Goal: Task Accomplishment & Management: Use online tool/utility

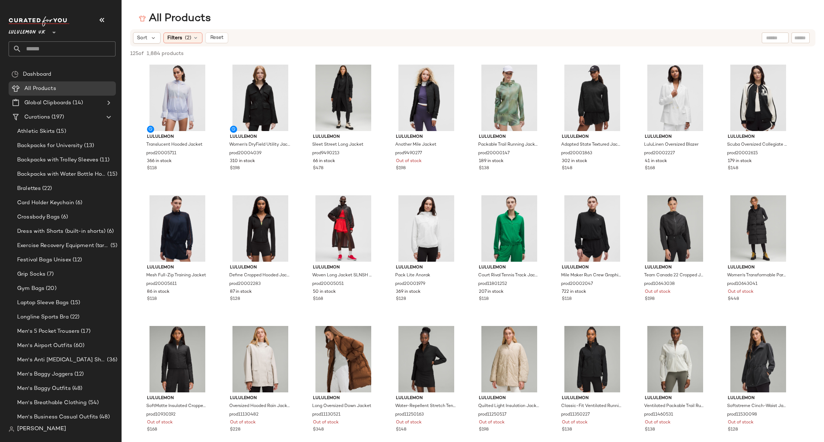
scroll to position [321, 0]
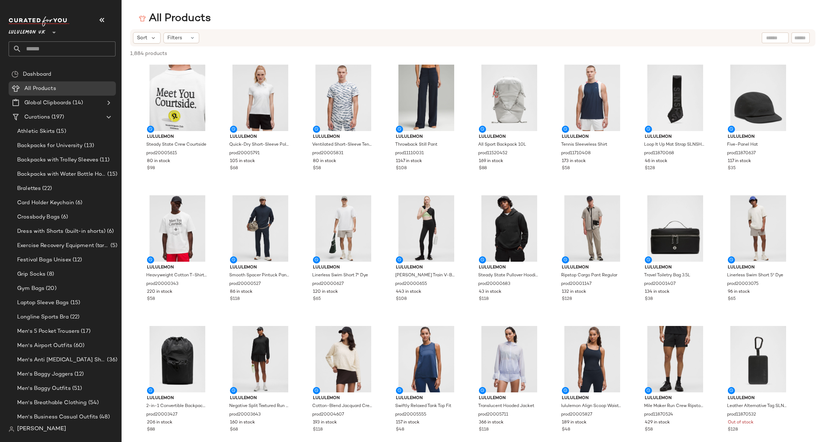
click at [44, 32] on span "Lululemon UK" at bounding box center [27, 30] width 37 height 13
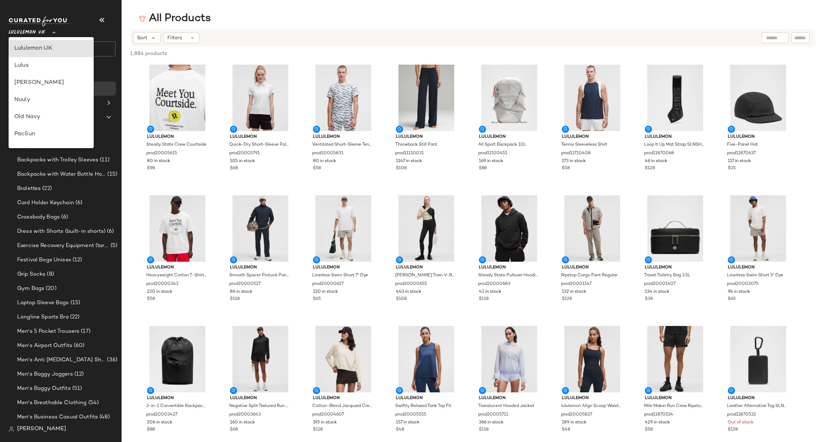
scroll to position [385, 0]
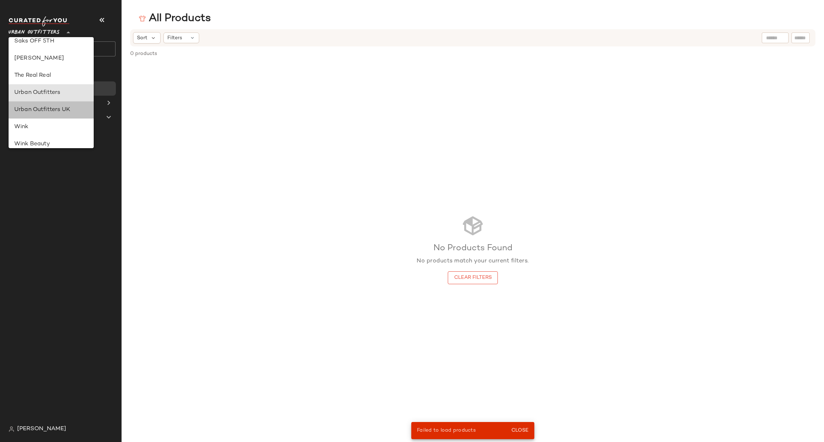
click at [73, 110] on div "Urban Outfitters UK" at bounding box center [51, 110] width 74 height 9
type input "**"
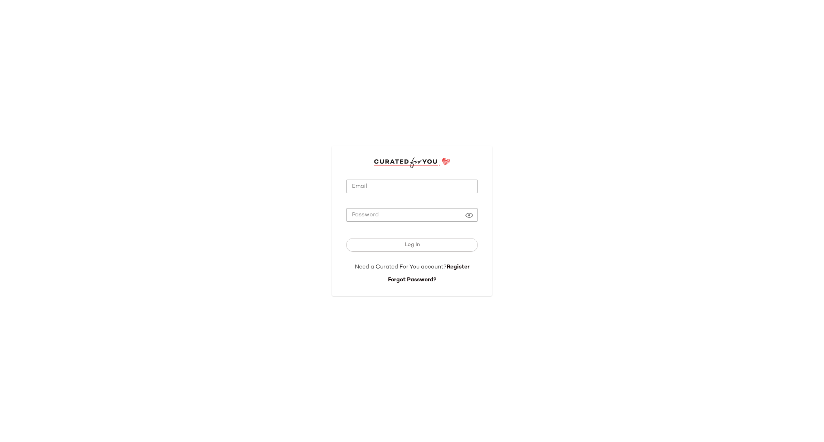
type input "**********"
click at [365, 198] on div at bounding box center [412, 198] width 132 height 5
click at [363, 191] on input "**********" at bounding box center [412, 187] width 132 height 14
click at [387, 249] on button "Log In" at bounding box center [412, 245] width 132 height 14
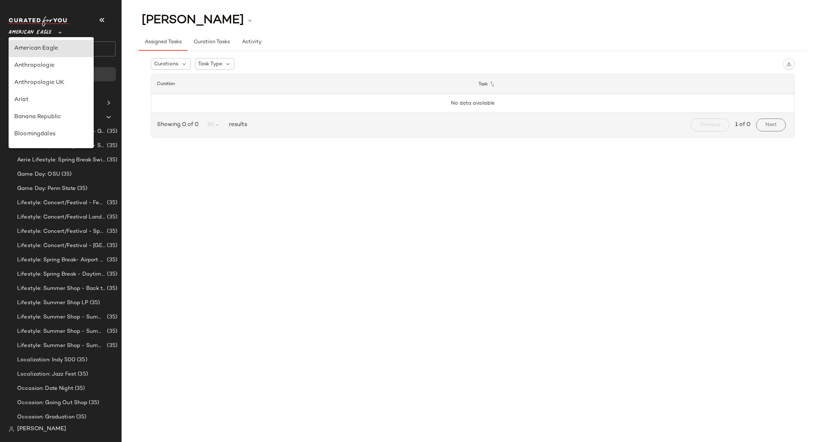
click at [56, 33] on icon at bounding box center [60, 32] width 9 height 9
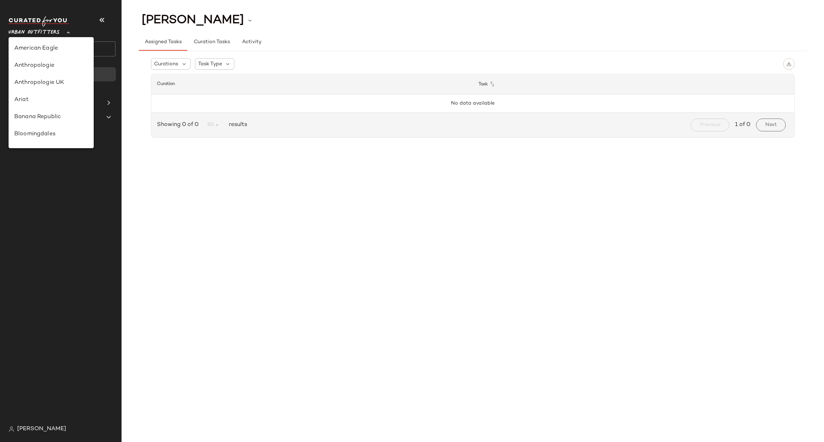
scroll to position [385, 0]
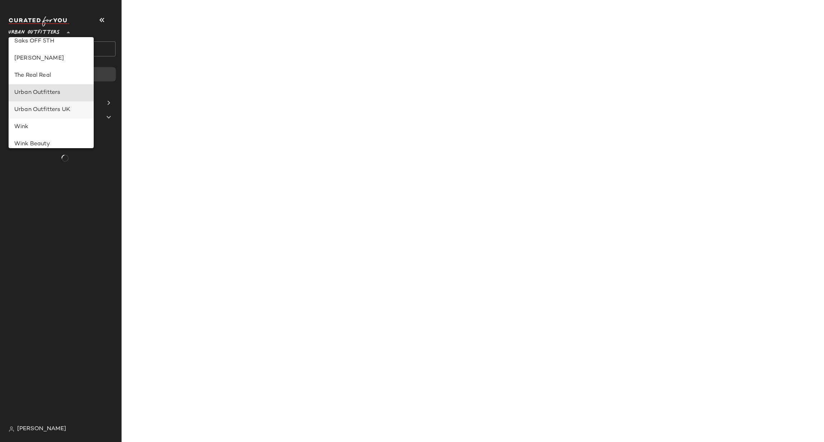
type input "**"
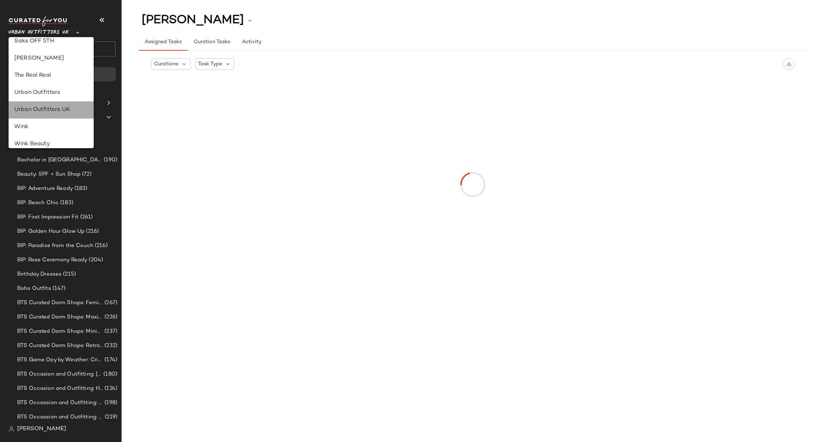
click at [80, 113] on div "Urban Outfitters UK" at bounding box center [51, 110] width 74 height 9
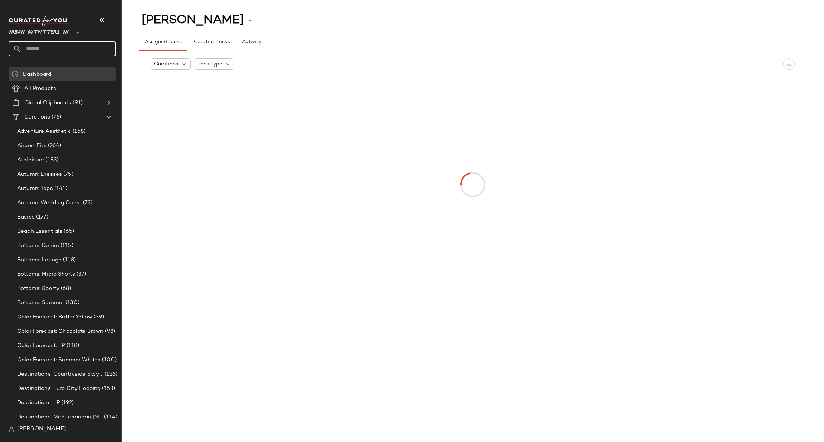
click at [50, 49] on input "text" at bounding box center [68, 48] width 94 height 15
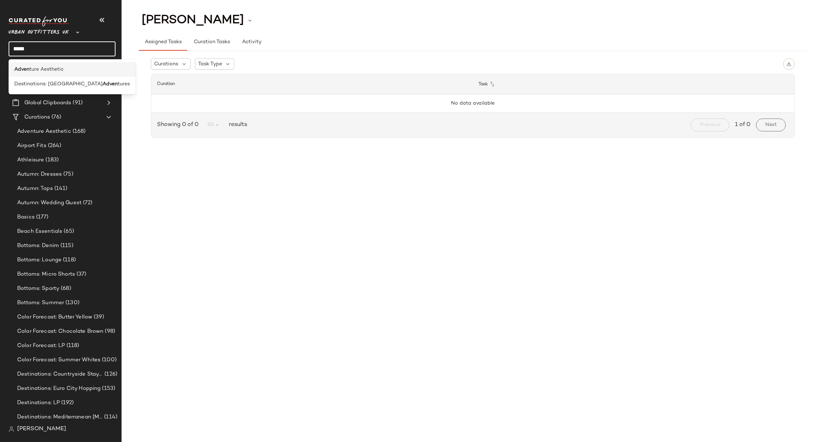
type input "*****"
click at [78, 75] on div "Adven ture Aesthetic" at bounding box center [72, 69] width 127 height 15
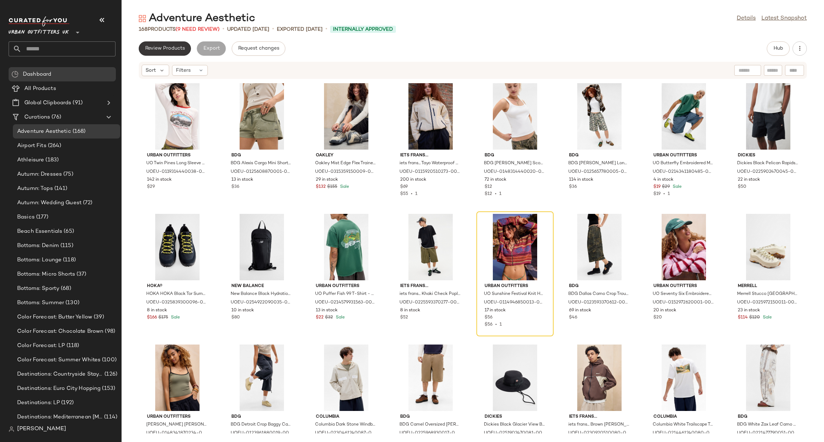
click at [187, 51] on button "Review Products" at bounding box center [165, 48] width 52 height 14
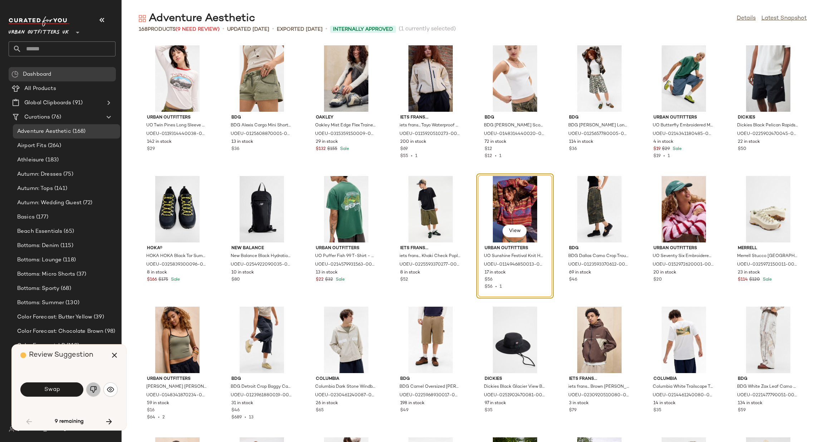
click at [97, 393] on button "button" at bounding box center [93, 390] width 14 height 14
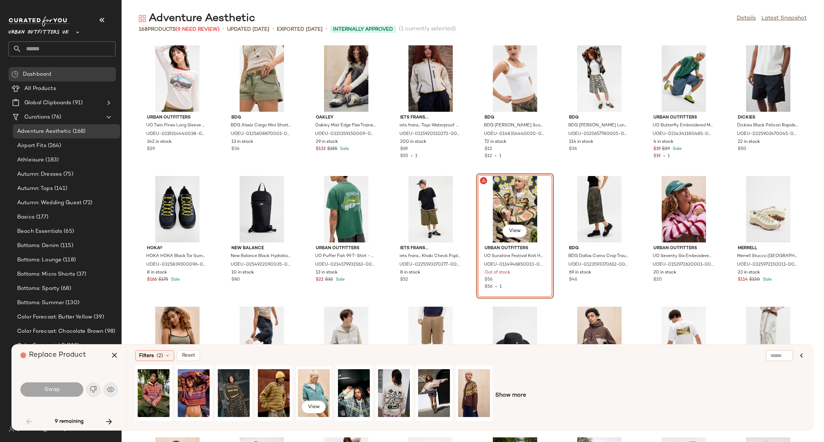
click at [318, 386] on div "View" at bounding box center [314, 393] width 32 height 51
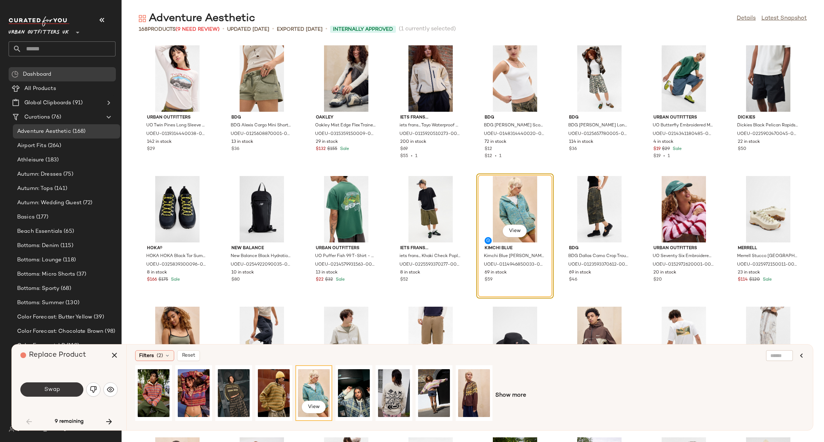
click at [69, 395] on button "Swap" at bounding box center [51, 390] width 63 height 14
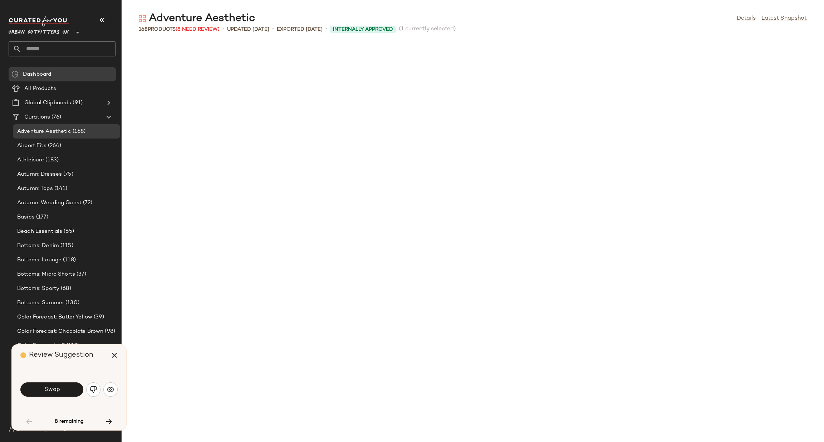
scroll to position [529, 0]
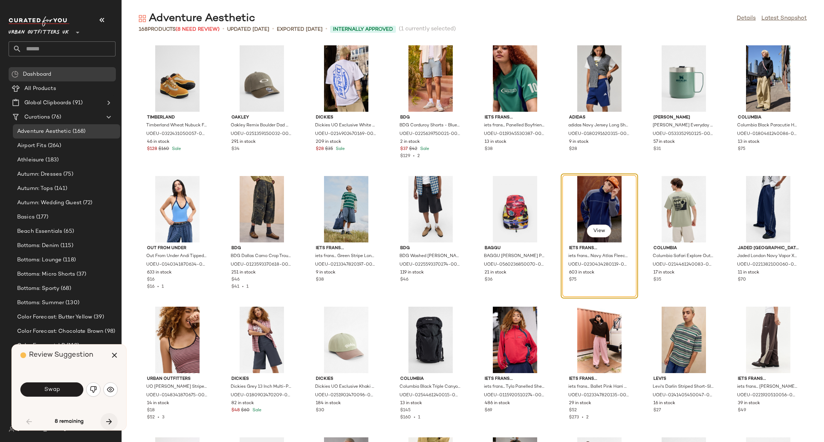
click at [109, 425] on icon "button" at bounding box center [109, 422] width 9 height 9
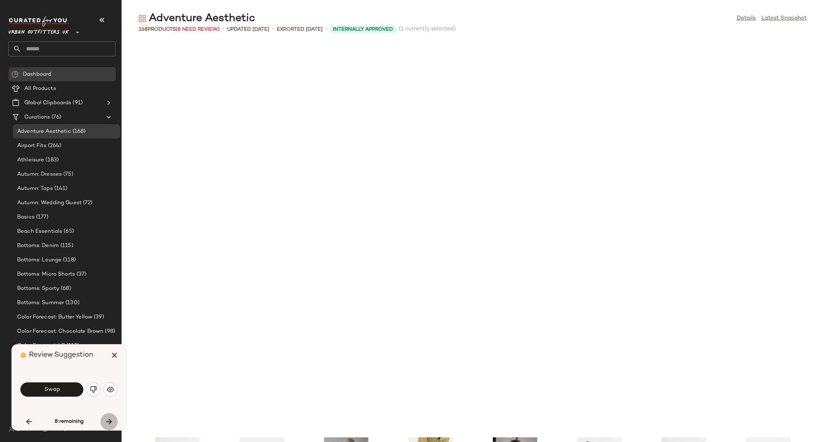
scroll to position [915, 0]
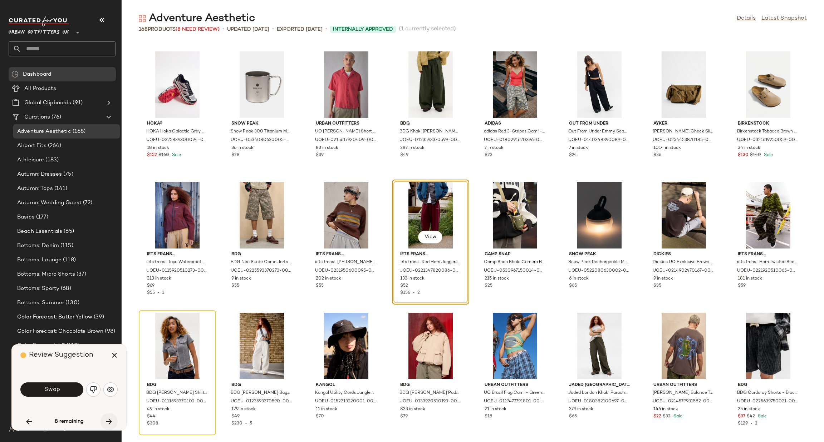
click at [109, 424] on icon "button" at bounding box center [109, 422] width 9 height 9
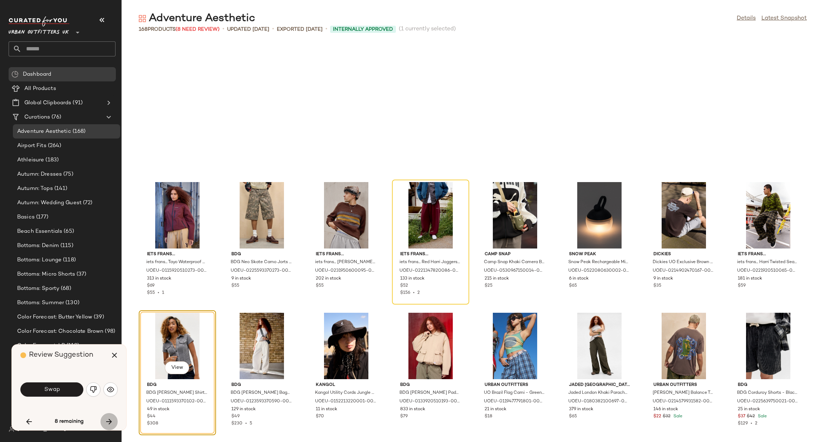
scroll to position [1046, 0]
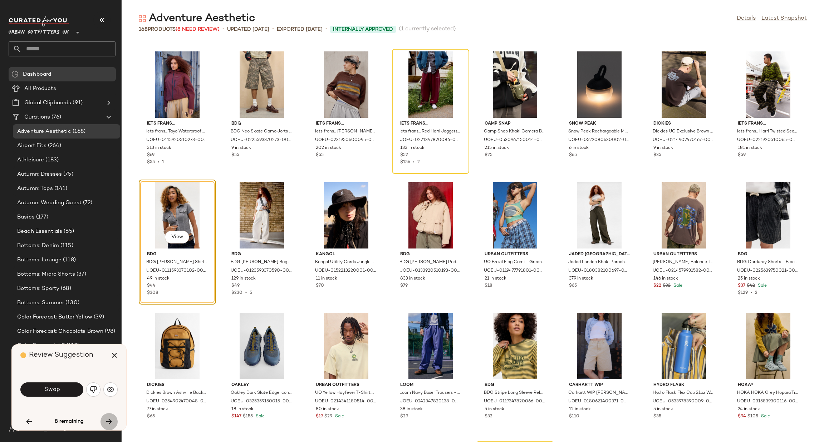
click at [109, 424] on icon "button" at bounding box center [109, 422] width 9 height 9
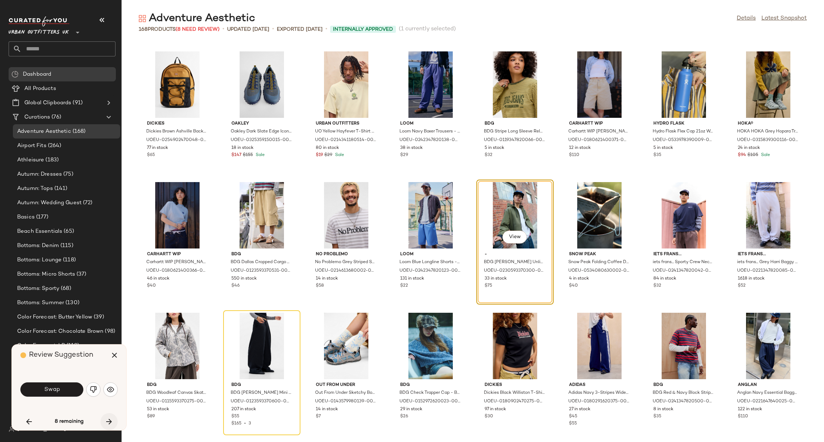
click at [109, 424] on icon "button" at bounding box center [109, 422] width 9 height 9
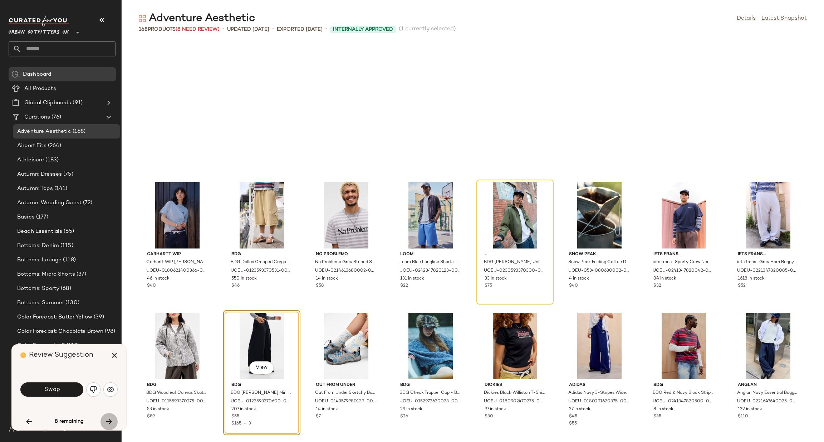
scroll to position [1439, 0]
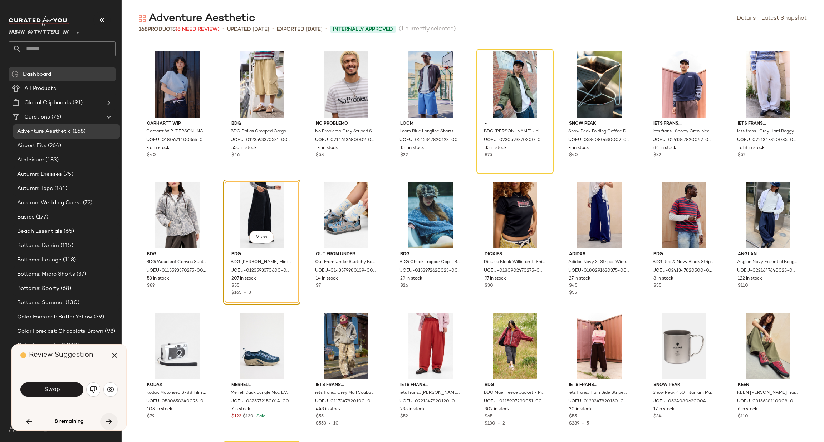
click at [109, 424] on icon "button" at bounding box center [109, 422] width 9 height 9
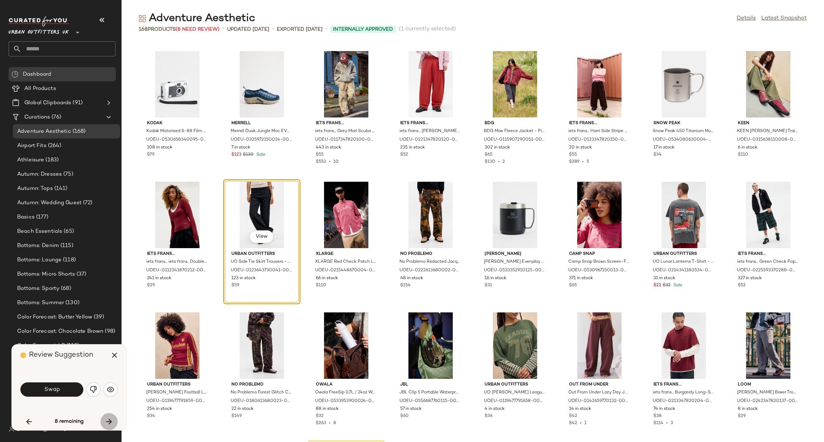
click at [109, 424] on icon "button" at bounding box center [109, 422] width 9 height 9
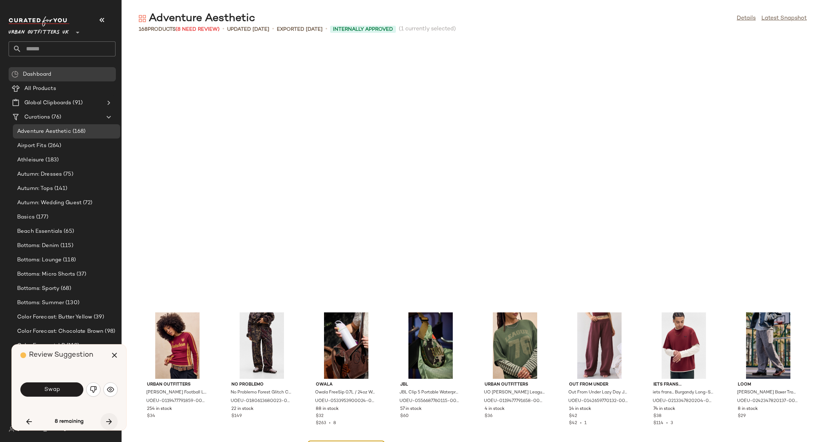
scroll to position [1962, 0]
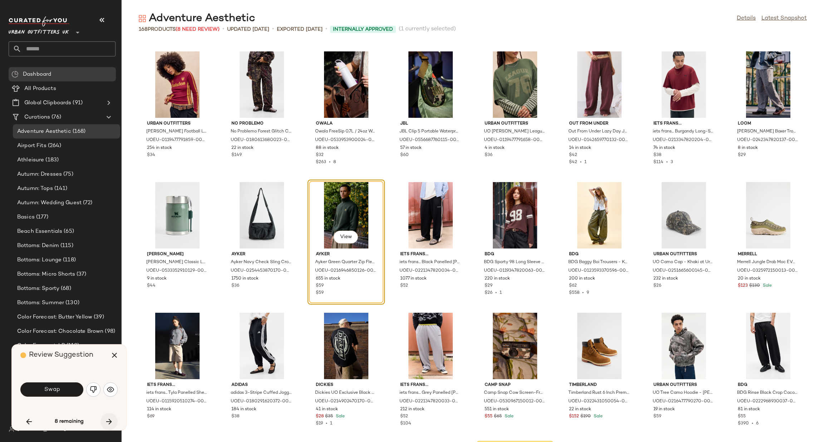
click at [109, 424] on icon "button" at bounding box center [109, 422] width 9 height 9
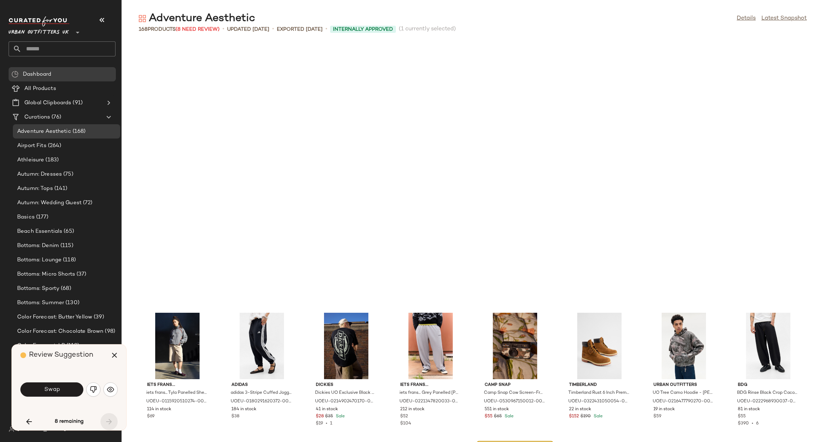
scroll to position [2224, 0]
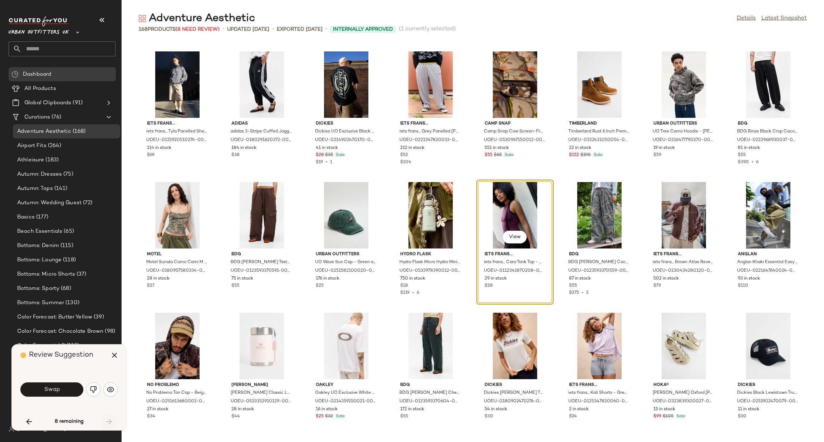
click at [109, 424] on div "8 remaining" at bounding box center [68, 422] width 97 height 17
click at [62, 389] on button "Swap" at bounding box center [51, 390] width 63 height 14
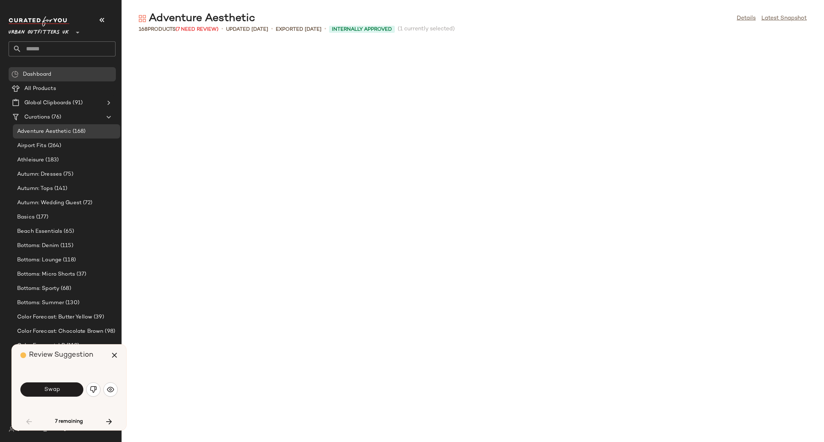
scroll to position [523, 0]
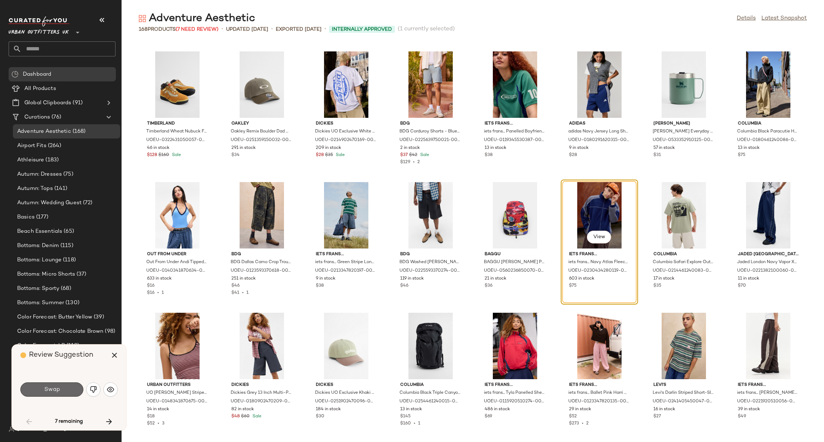
click at [49, 393] on span "Swap" at bounding box center [52, 390] width 16 height 7
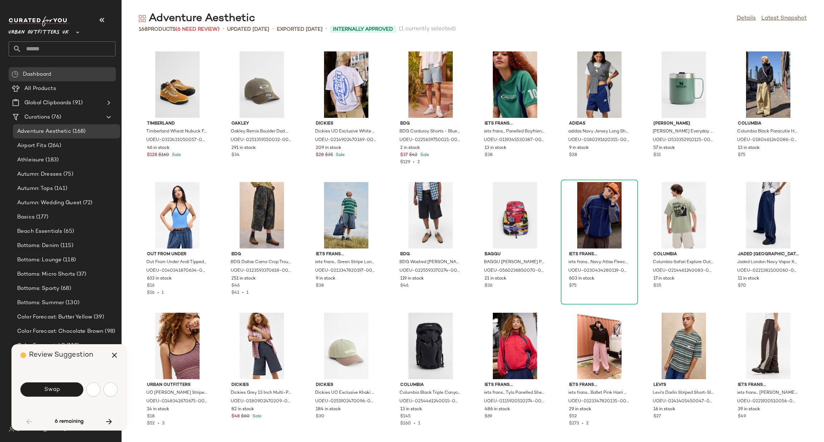
scroll to position [915, 0]
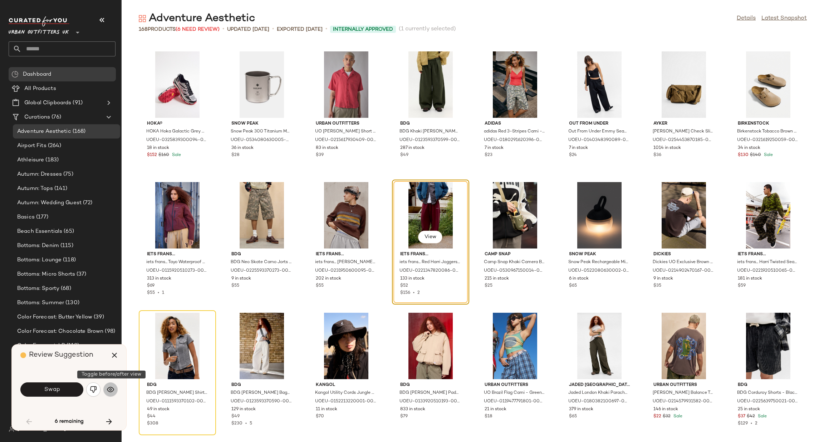
click at [110, 389] on img "button" at bounding box center [110, 389] width 7 height 7
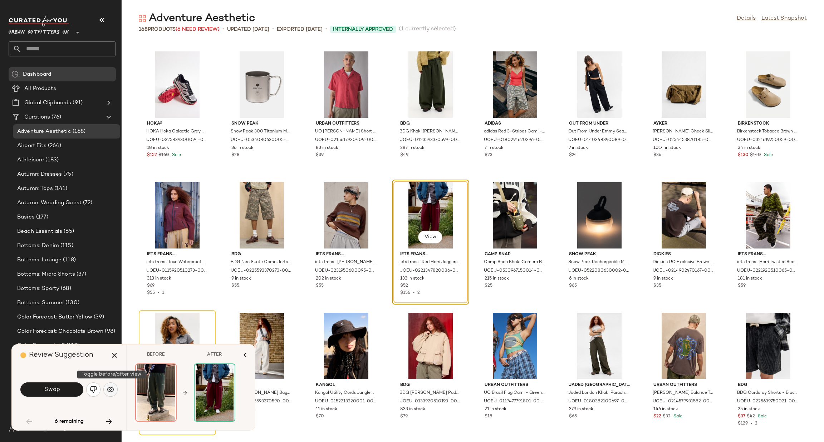
click at [110, 389] on img "button" at bounding box center [110, 389] width 7 height 7
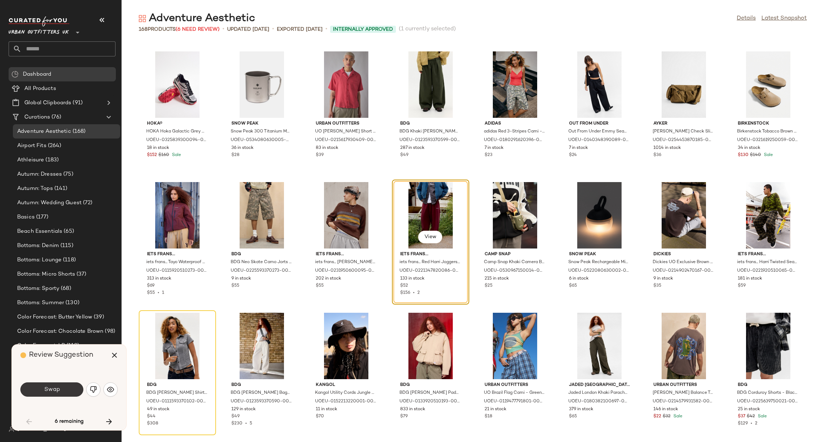
click at [52, 391] on span "Swap" at bounding box center [52, 390] width 16 height 7
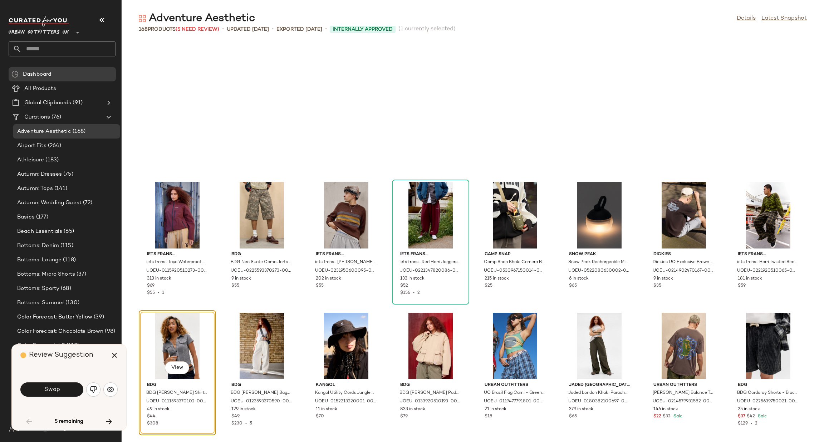
scroll to position [1046, 0]
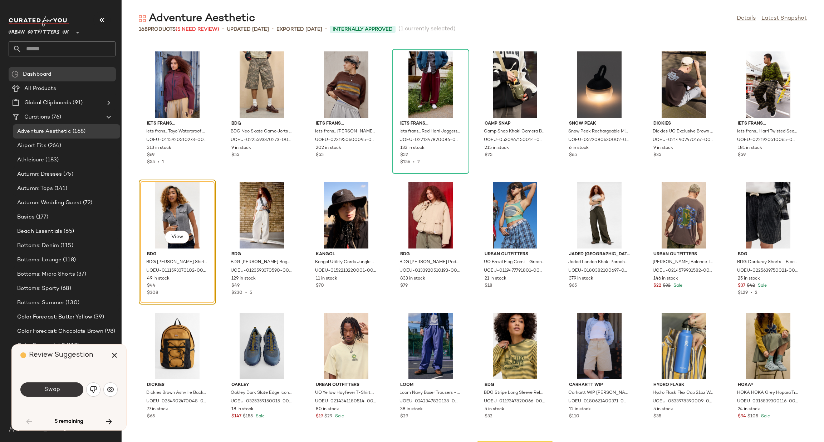
click at [59, 390] on span "Swap" at bounding box center [52, 390] width 16 height 7
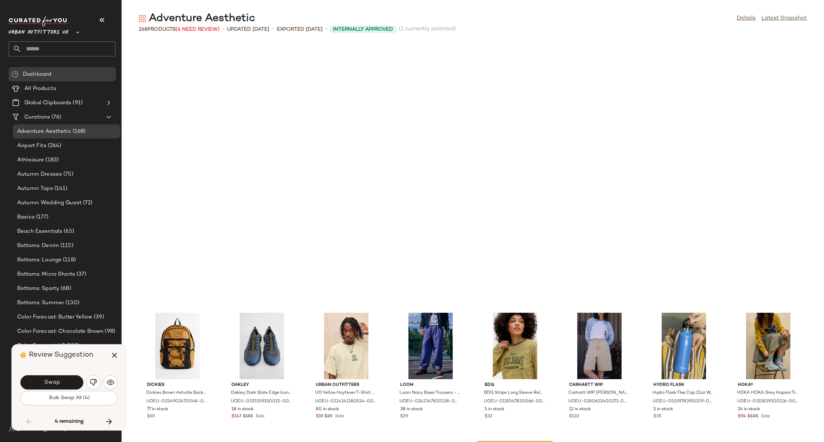
scroll to position [1308, 0]
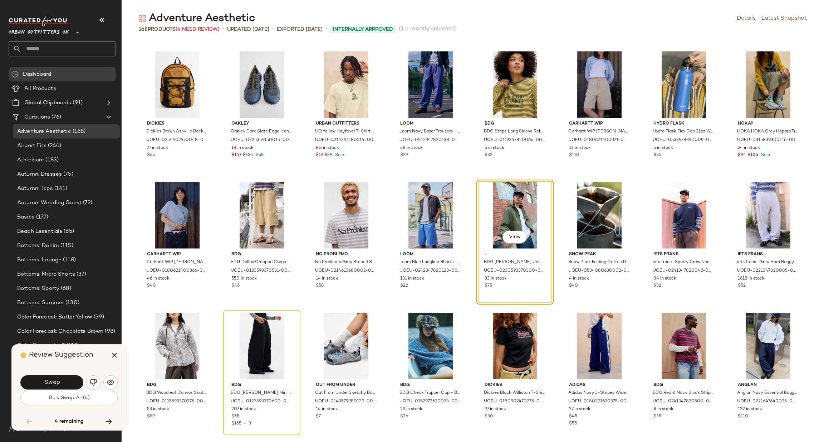
click at [59, 390] on div "Swap" at bounding box center [51, 383] width 63 height 14
click at [63, 396] on span "Bulk Swap All (4)" at bounding box center [68, 399] width 41 height 6
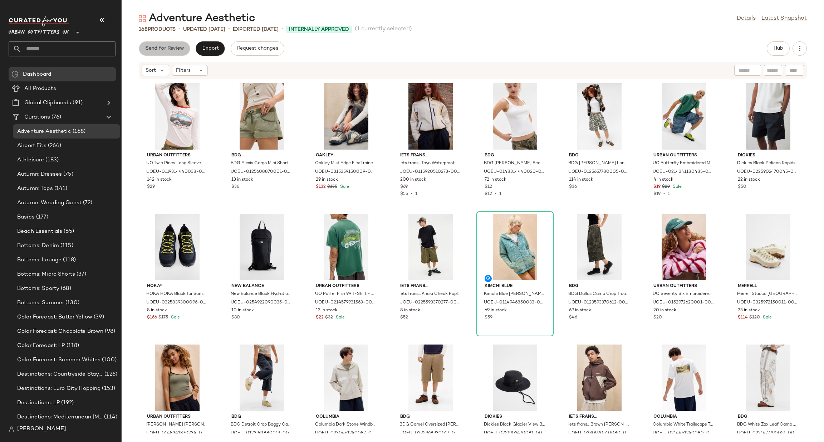
click at [177, 47] on span "Send for Review" at bounding box center [164, 49] width 39 height 6
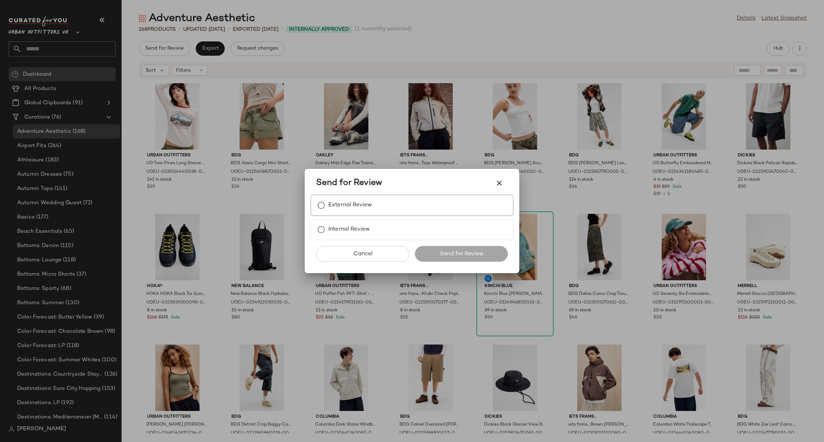
click at [398, 208] on div "External Review" at bounding box center [411, 205] width 203 height 21
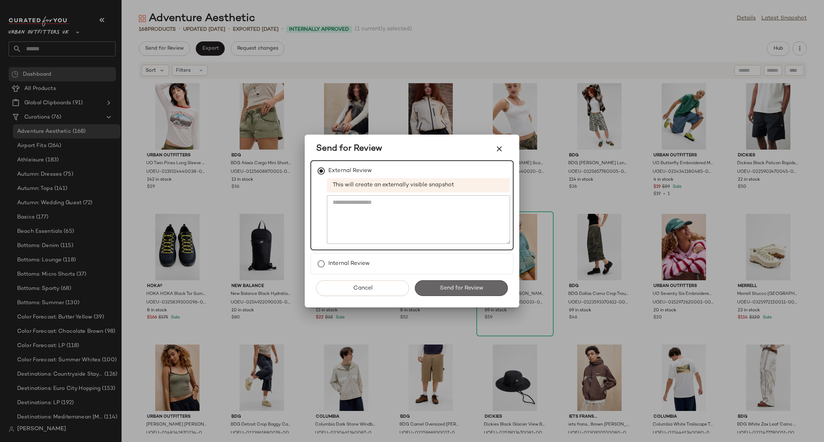
click at [456, 287] on span "Send for Review" at bounding box center [461, 288] width 44 height 7
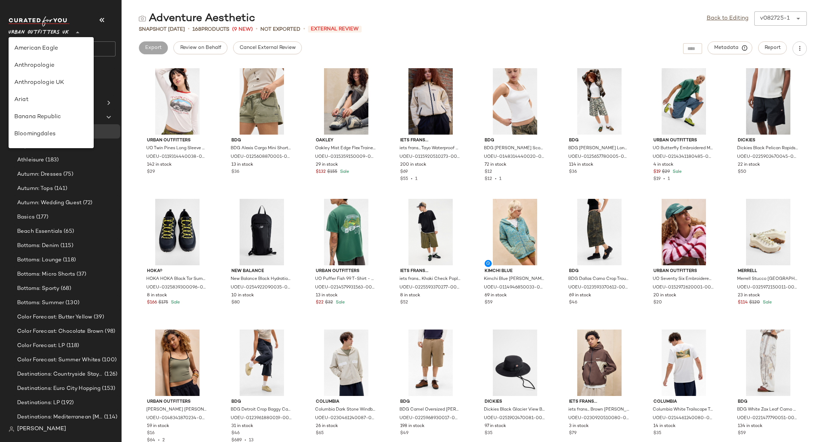
click at [61, 32] on span "Urban Outfitters UK" at bounding box center [39, 30] width 60 height 13
click at [74, 71] on div "Urban Outfitters" at bounding box center [51, 68] width 74 height 9
type input "**"
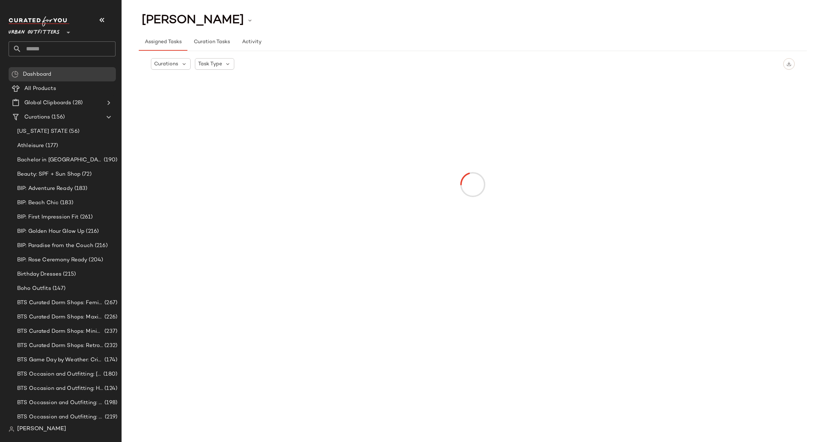
click at [75, 51] on input "text" at bounding box center [68, 48] width 94 height 15
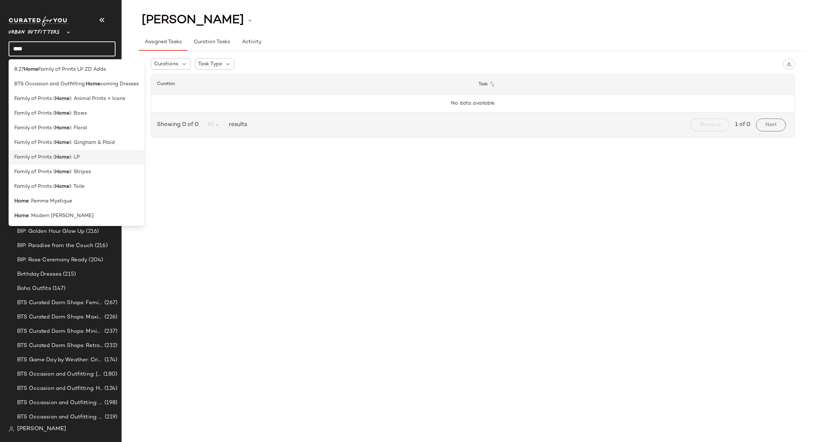
type input "****"
click at [87, 155] on div "Family of Prints ( Home ): LP" at bounding box center [76, 158] width 124 height 8
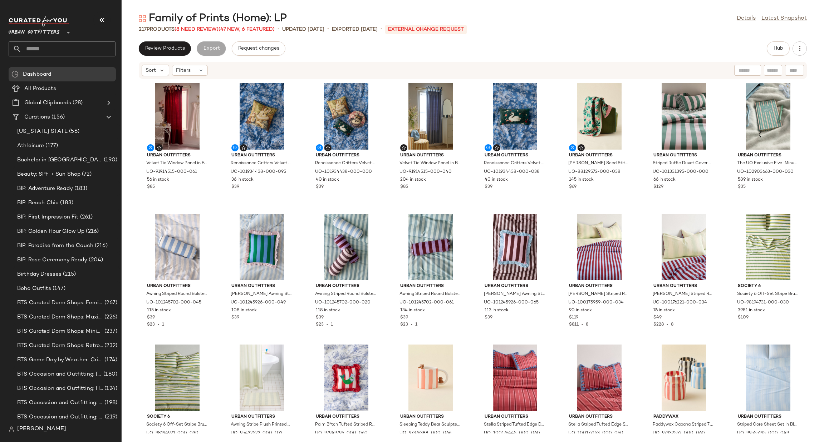
click at [170, 36] on div "Family of Prints (Home): LP Details Latest Snapshot 217 Products (8 Need Review…" at bounding box center [473, 226] width 702 height 431
click at [174, 43] on button "Review Products" at bounding box center [165, 48] width 52 height 14
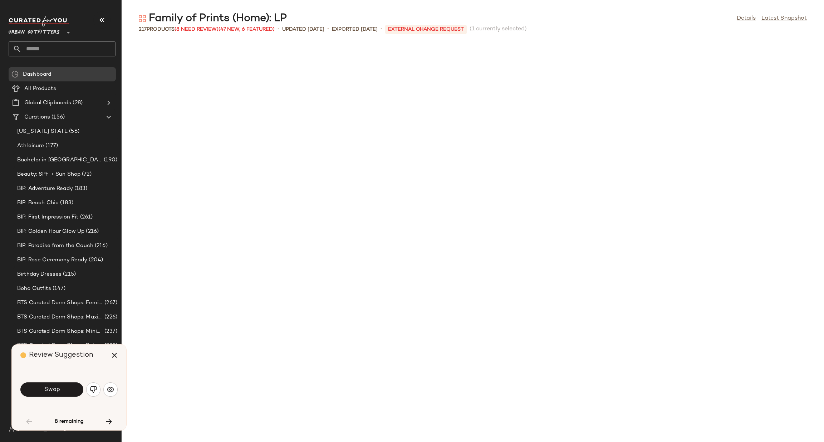
scroll to position [529, 0]
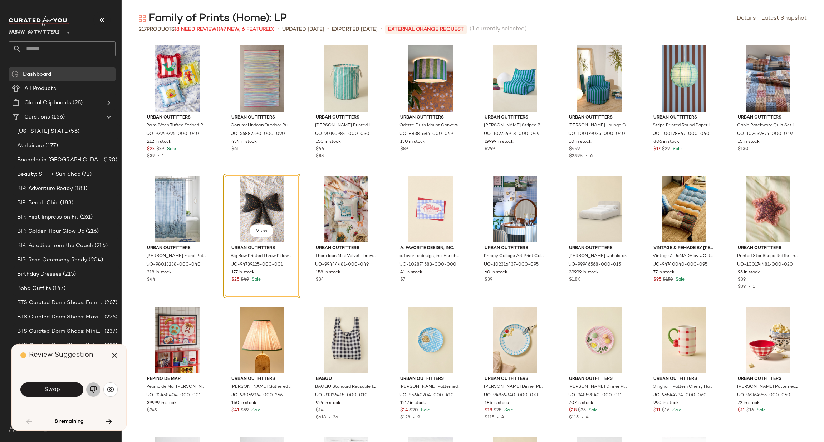
click at [95, 392] on img "button" at bounding box center [93, 389] width 7 height 7
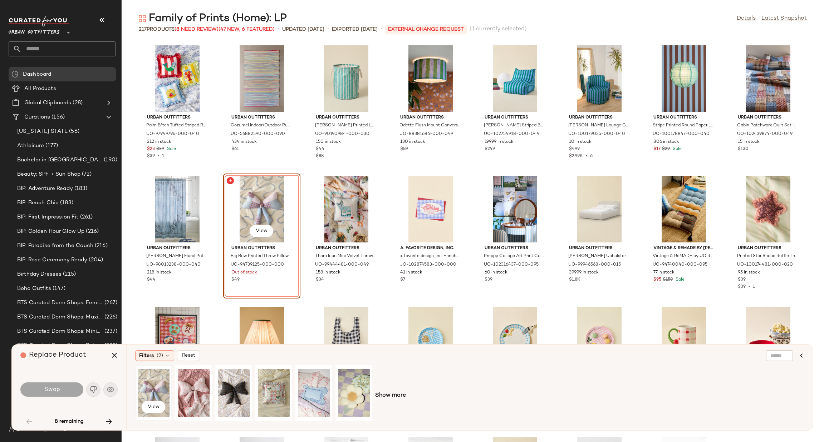
click at [143, 388] on div "View" at bounding box center [154, 393] width 32 height 51
click at [55, 388] on span "Swap" at bounding box center [52, 390] width 16 height 7
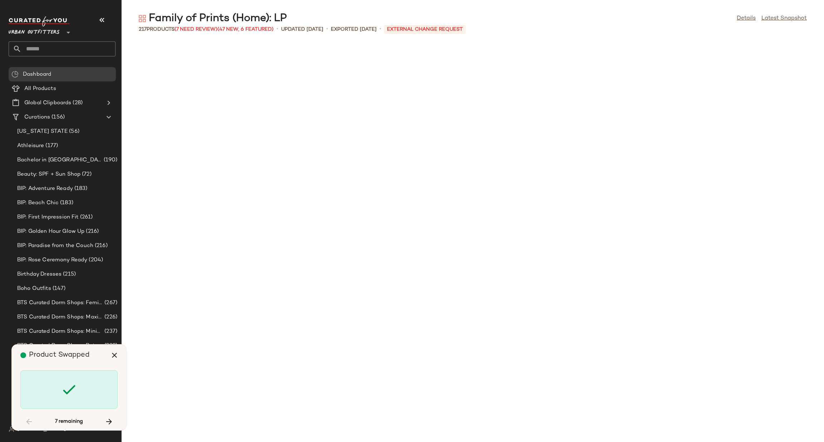
scroll to position [1177, 0]
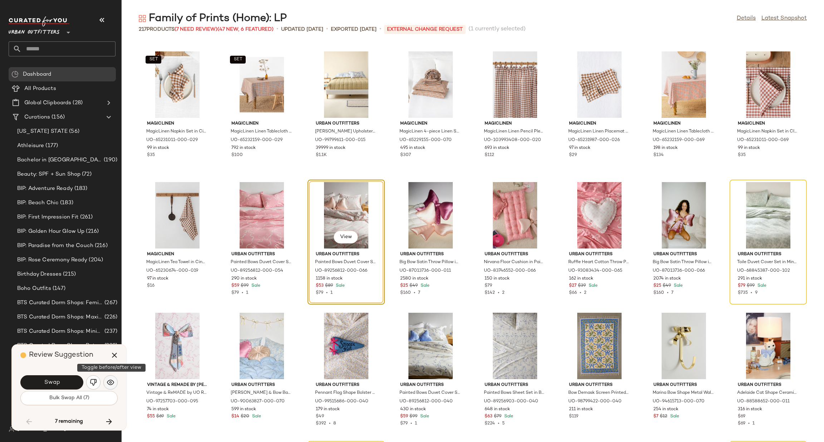
click at [108, 389] on button "button" at bounding box center [110, 383] width 14 height 14
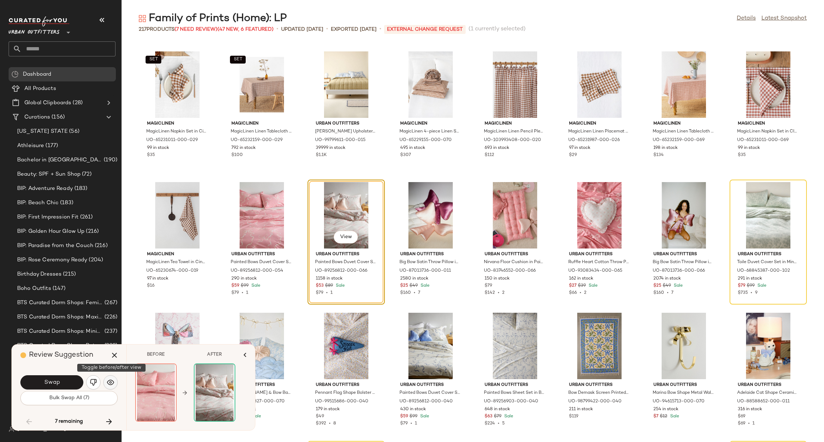
click at [108, 387] on button "button" at bounding box center [110, 383] width 14 height 14
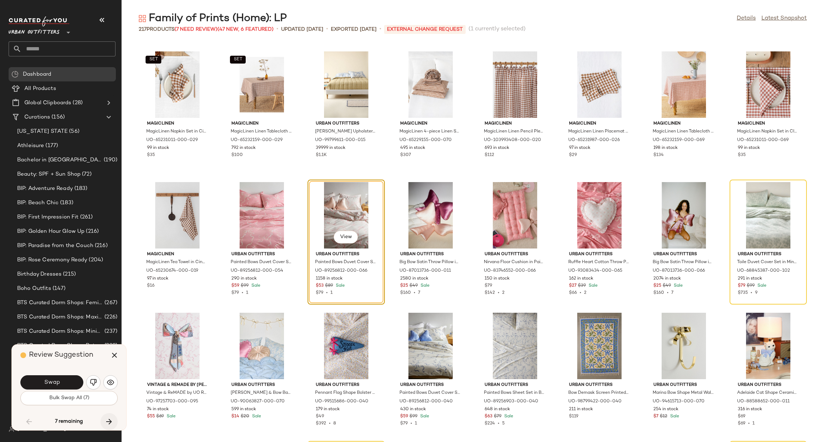
click at [113, 424] on icon "button" at bounding box center [109, 422] width 9 height 9
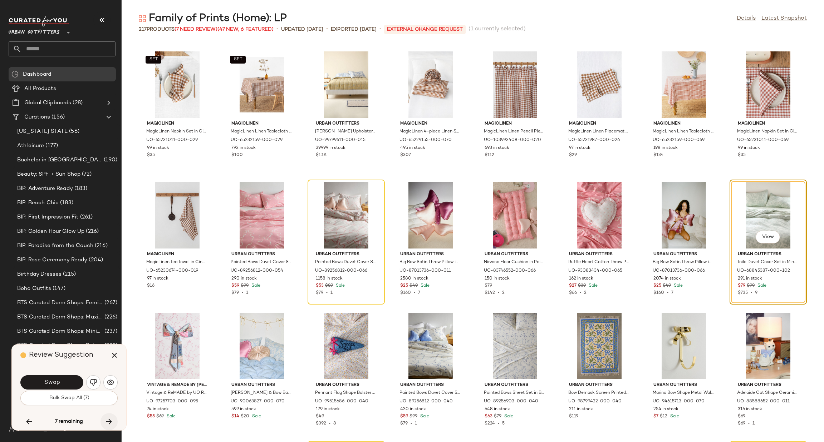
click at [113, 424] on icon "button" at bounding box center [109, 422] width 9 height 9
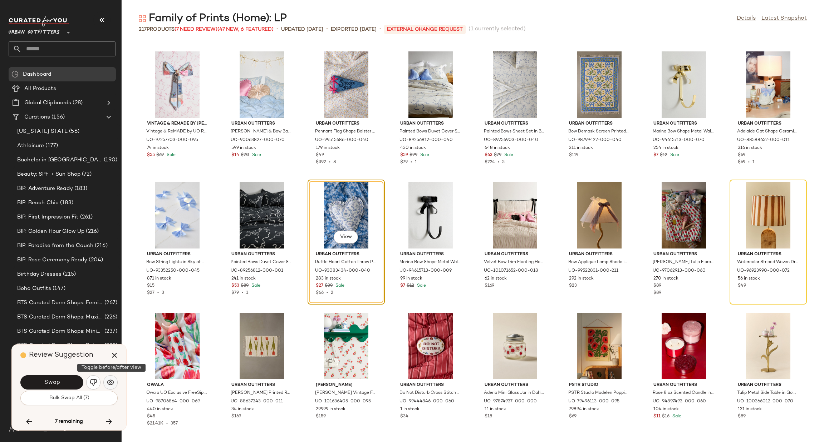
click at [109, 386] on img "button" at bounding box center [110, 382] width 7 height 7
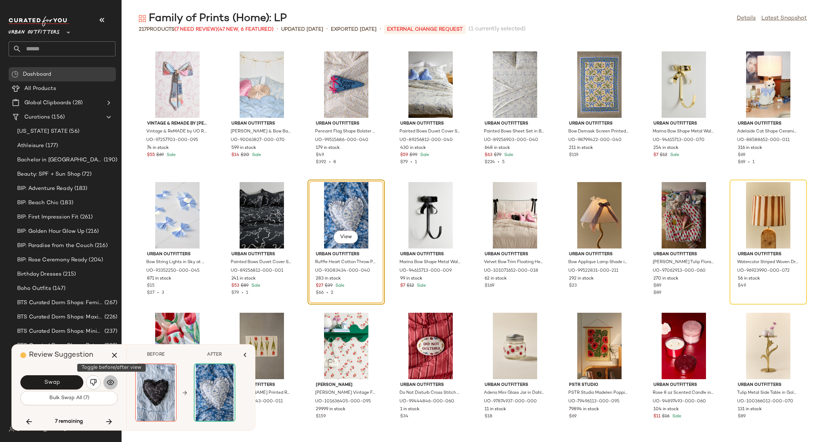
click at [109, 386] on img "button" at bounding box center [110, 382] width 7 height 7
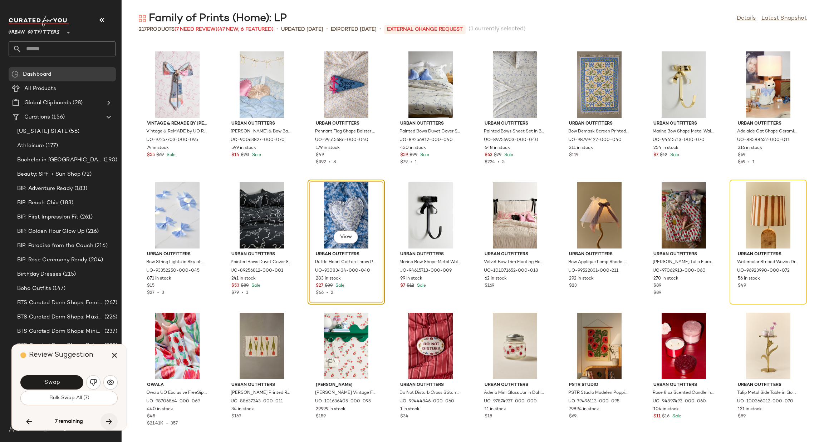
click at [106, 418] on icon "button" at bounding box center [109, 422] width 9 height 9
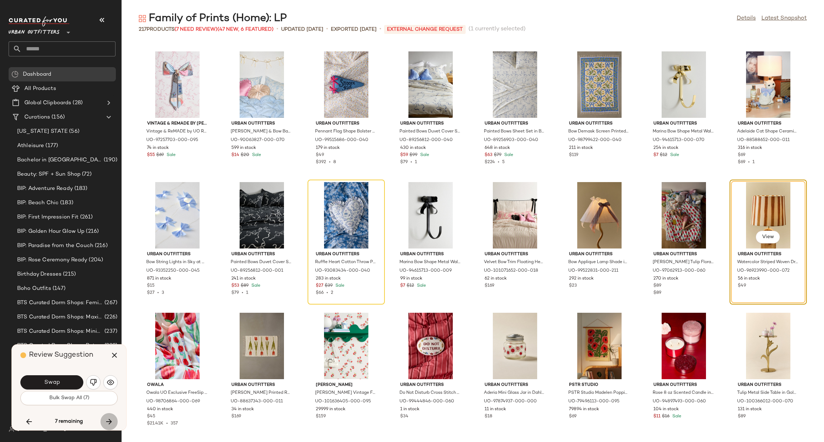
click at [105, 418] on icon "button" at bounding box center [109, 422] width 9 height 9
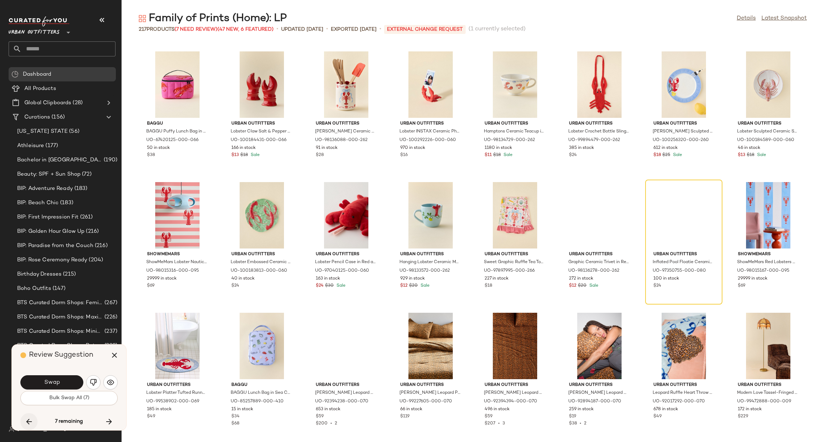
click at [30, 425] on icon "button" at bounding box center [29, 422] width 9 height 9
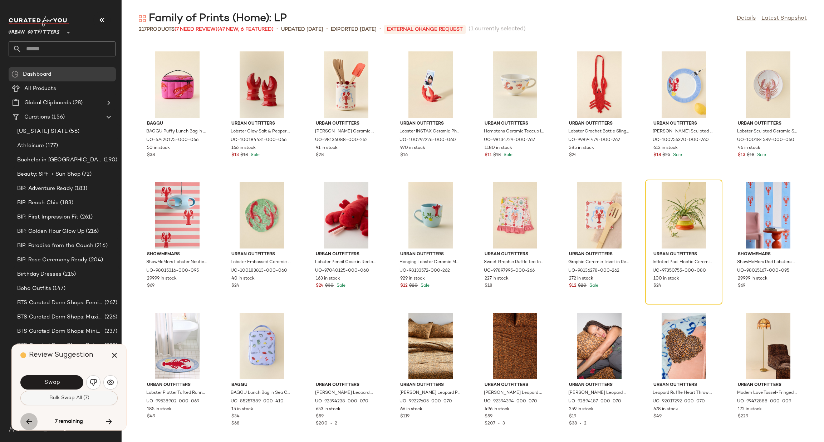
scroll to position [1439, 0]
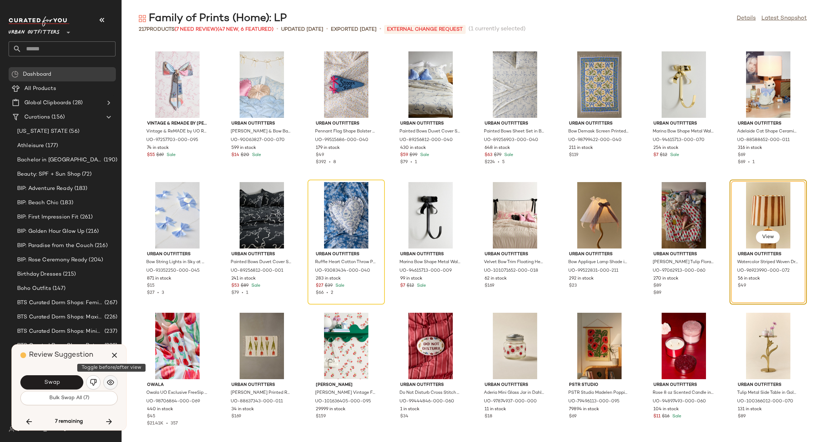
click at [108, 382] on img "button" at bounding box center [110, 382] width 7 height 7
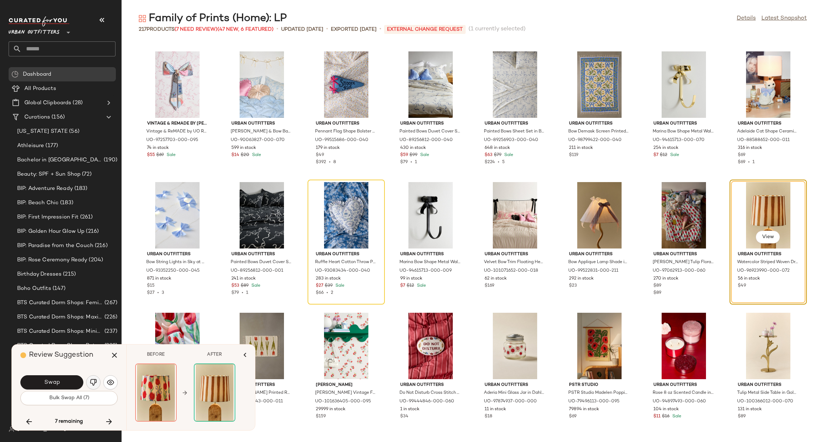
click at [91, 382] on img "button" at bounding box center [93, 382] width 7 height 7
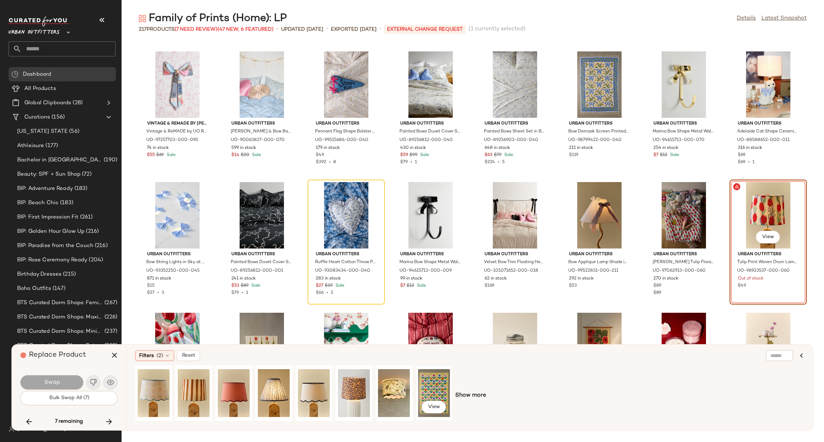
click at [419, 391] on div "View" at bounding box center [434, 393] width 32 height 51
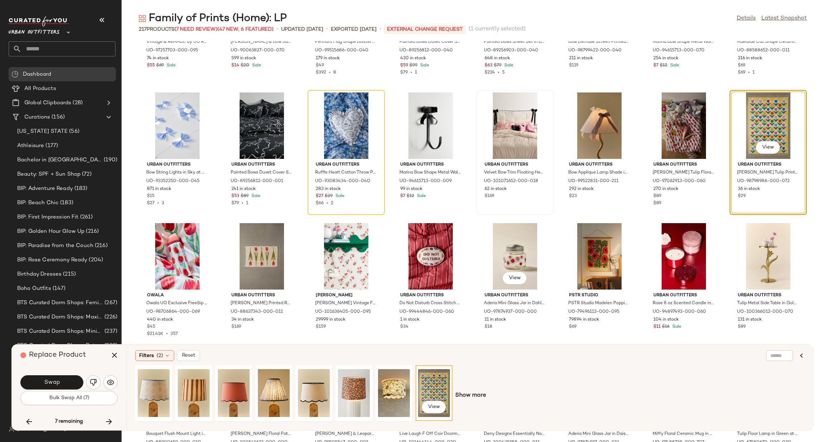
scroll to position [1546, 0]
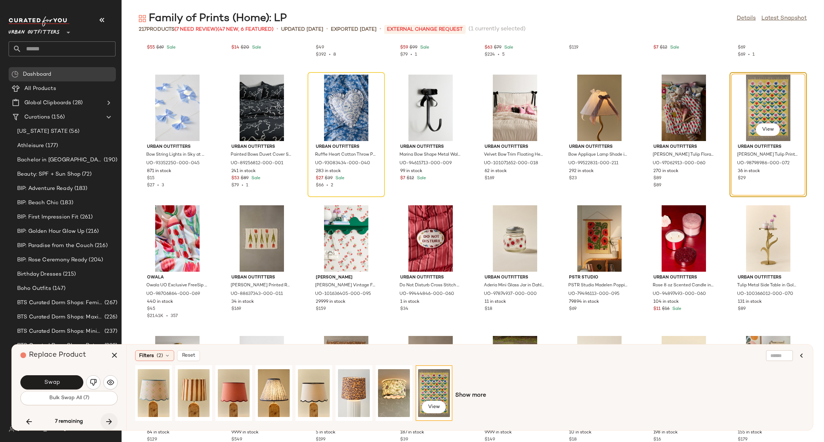
click at [113, 422] on icon "button" at bounding box center [109, 422] width 9 height 9
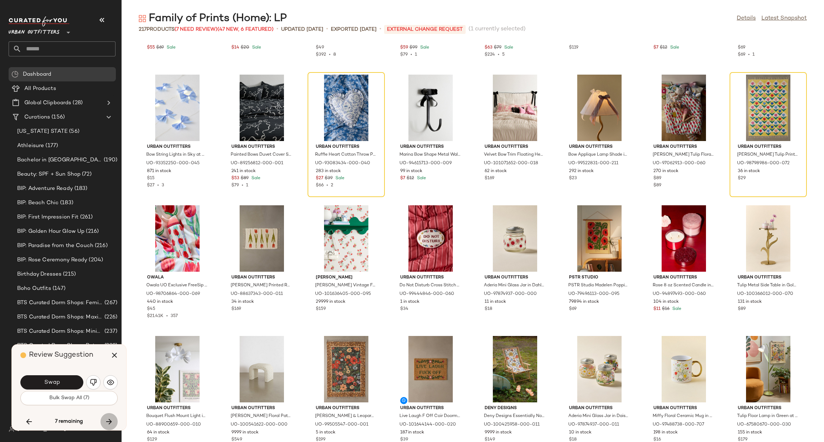
scroll to position [2747, 0]
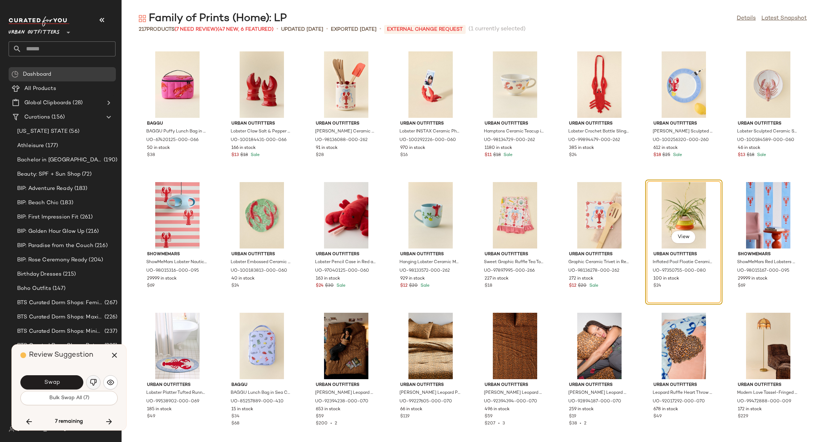
click at [91, 385] on img "button" at bounding box center [93, 382] width 7 height 7
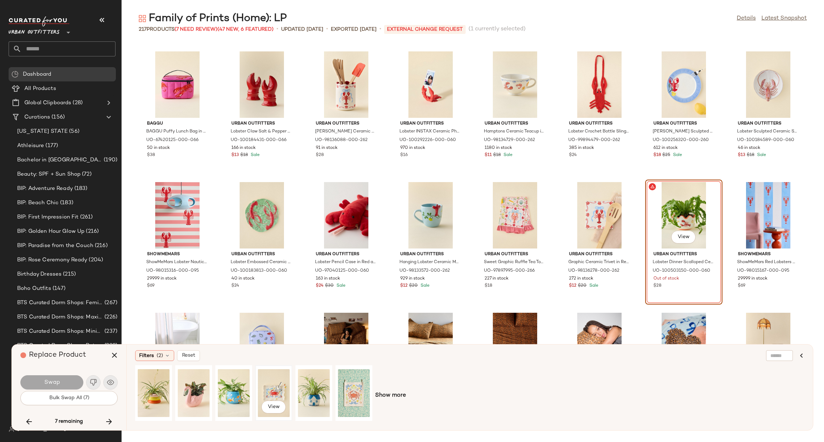
click at [276, 389] on div "View" at bounding box center [274, 393] width 32 height 51
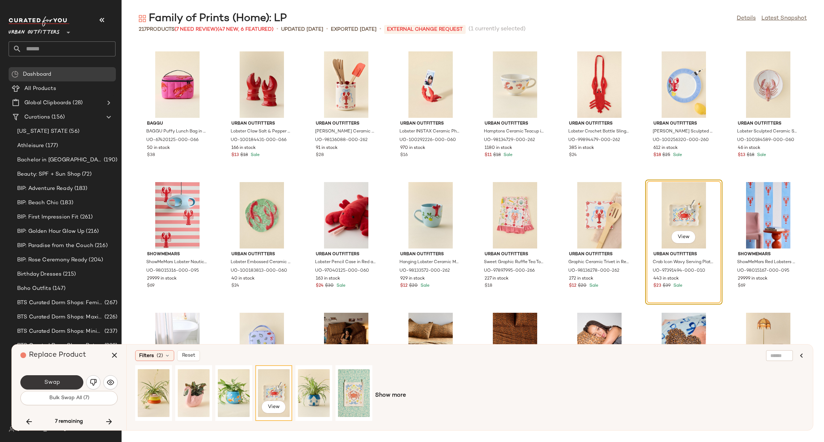
click at [65, 378] on button "Swap" at bounding box center [51, 383] width 63 height 14
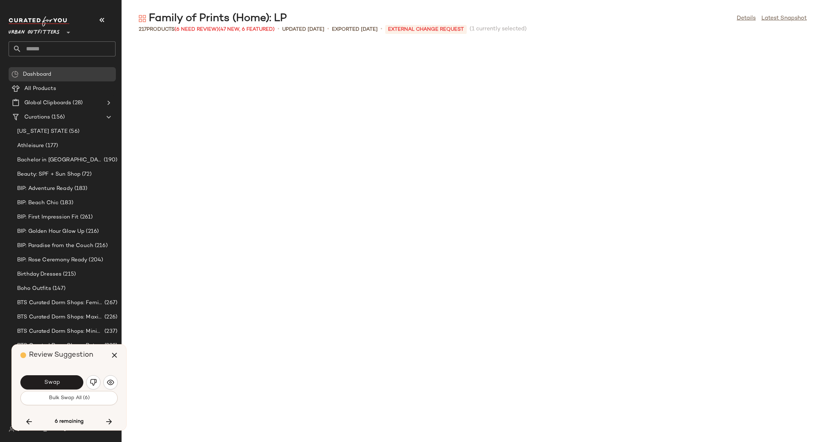
scroll to position [3263, 0]
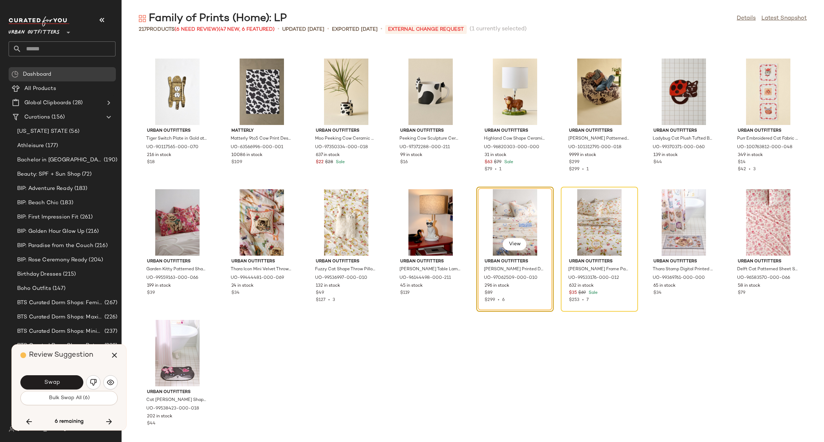
click at [95, 391] on div "Swap" at bounding box center [68, 382] width 97 height 17
click at [95, 387] on button "button" at bounding box center [93, 383] width 14 height 14
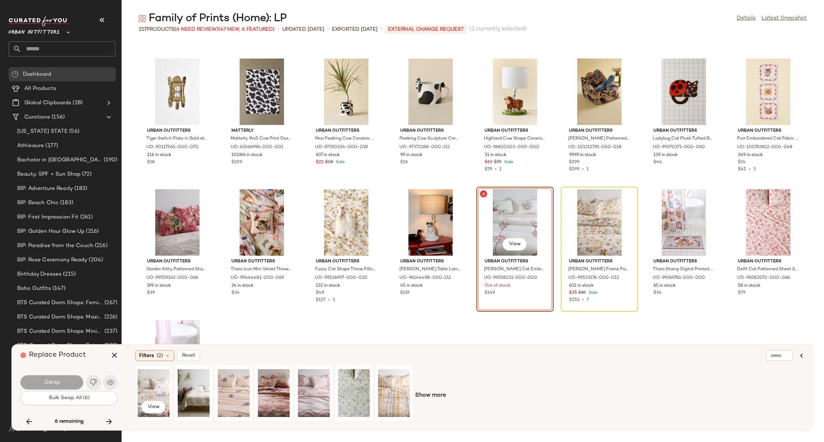
click at [150, 390] on div "View" at bounding box center [154, 393] width 32 height 51
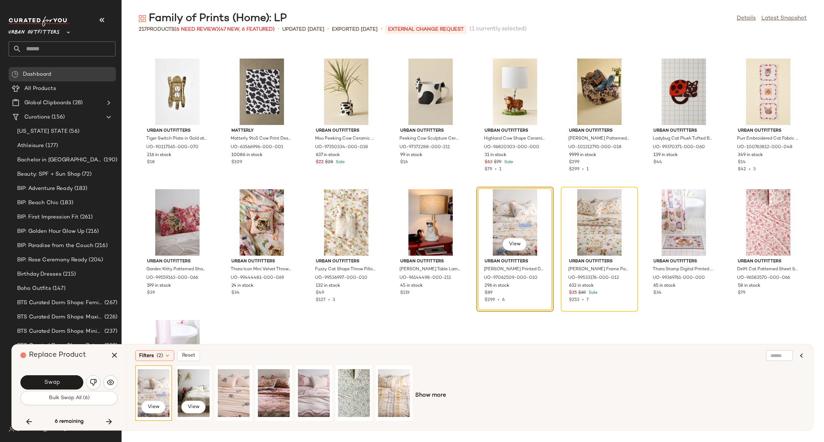
click at [196, 395] on div "View" at bounding box center [194, 393] width 32 height 51
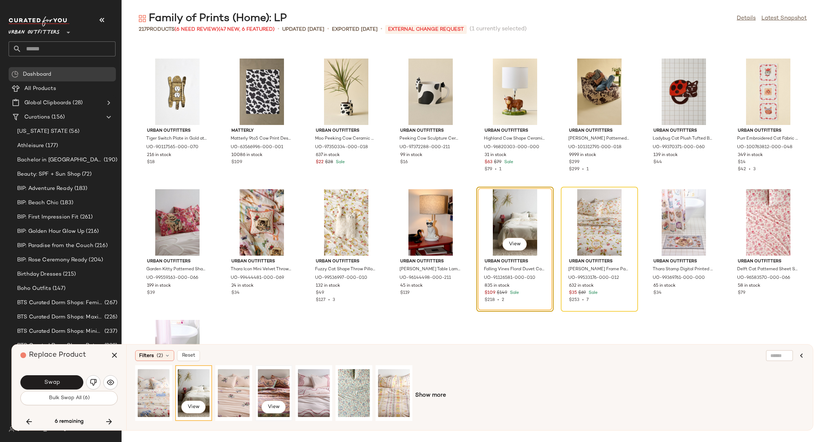
click at [260, 381] on div "View" at bounding box center [274, 393] width 32 height 51
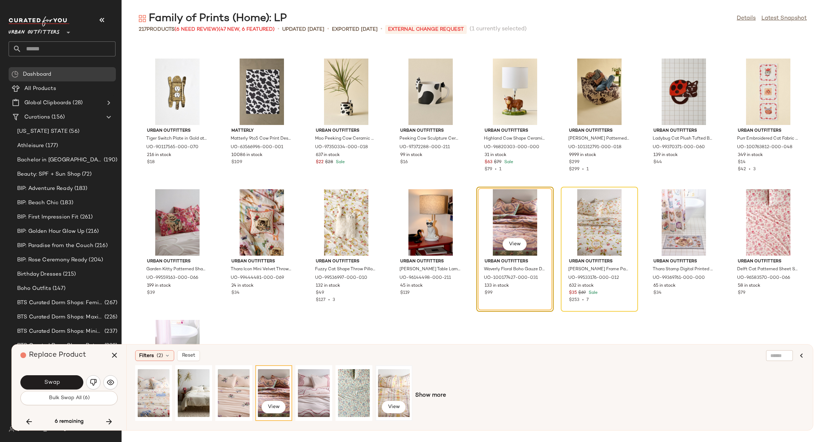
click at [396, 389] on div "View" at bounding box center [394, 393] width 32 height 51
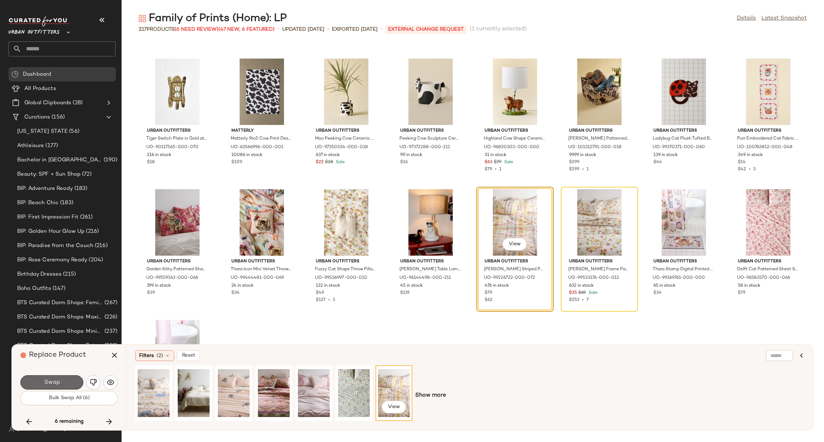
click at [62, 385] on button "Swap" at bounding box center [51, 383] width 63 height 14
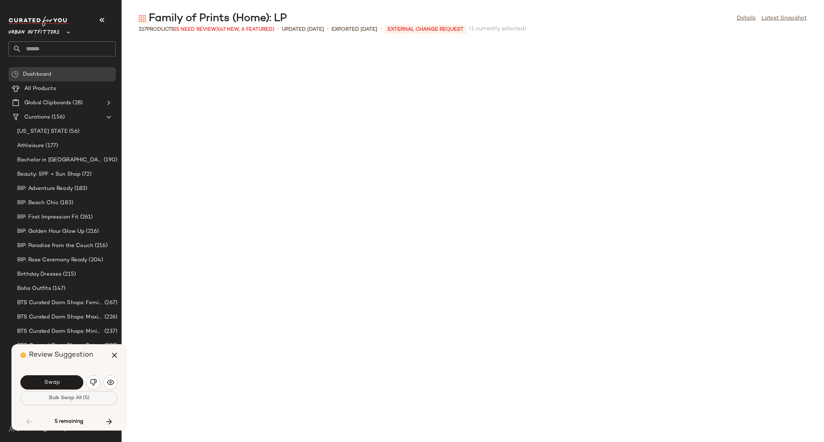
scroll to position [1177, 0]
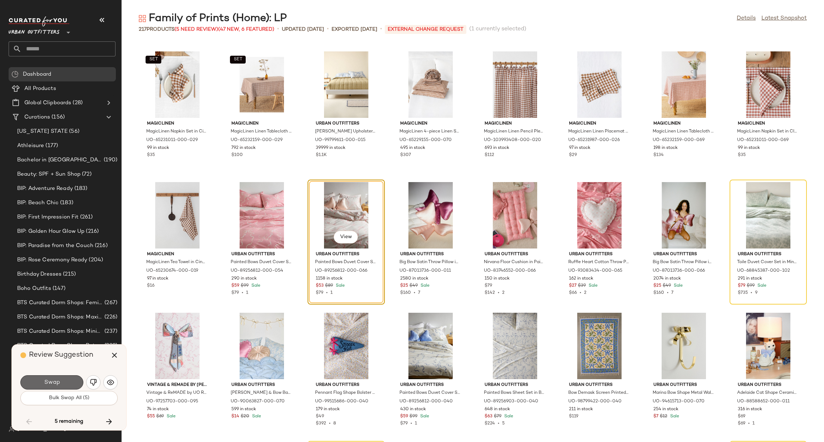
click at [60, 381] on button "Swap" at bounding box center [51, 383] width 63 height 14
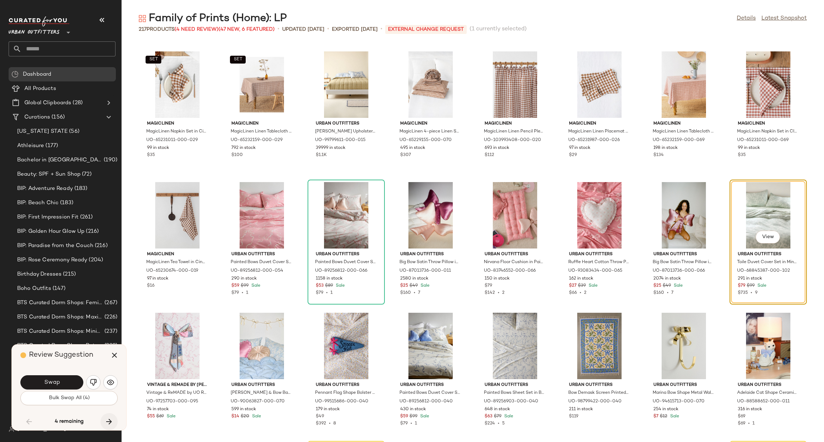
click at [108, 420] on icon "button" at bounding box center [109, 422] width 9 height 9
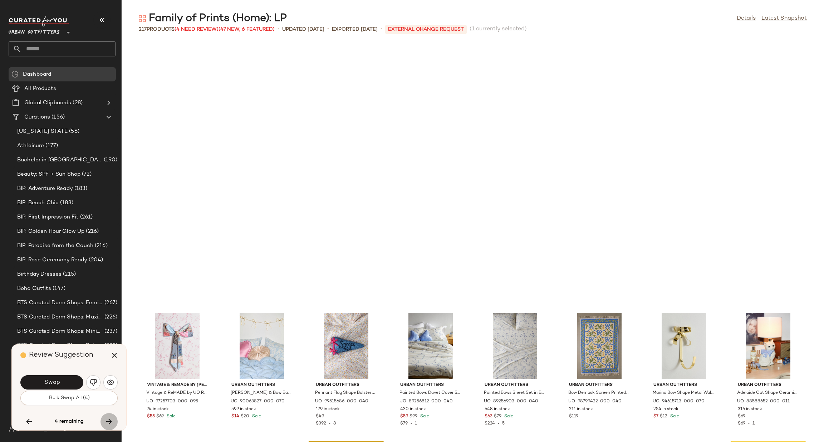
scroll to position [1439, 0]
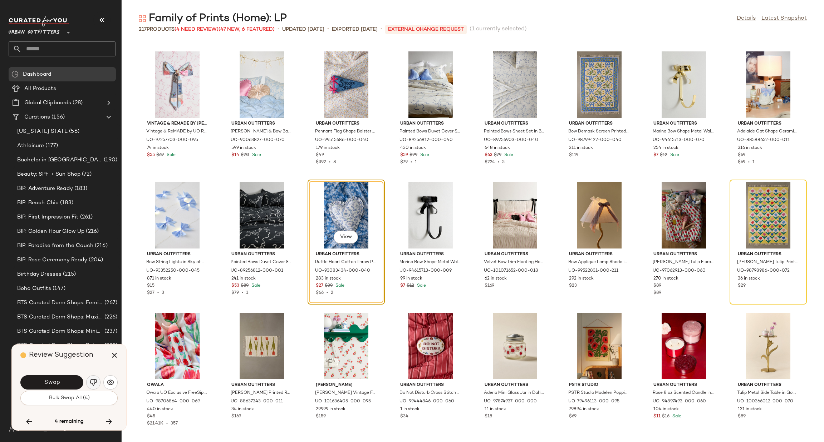
click at [97, 388] on button "button" at bounding box center [93, 383] width 14 height 14
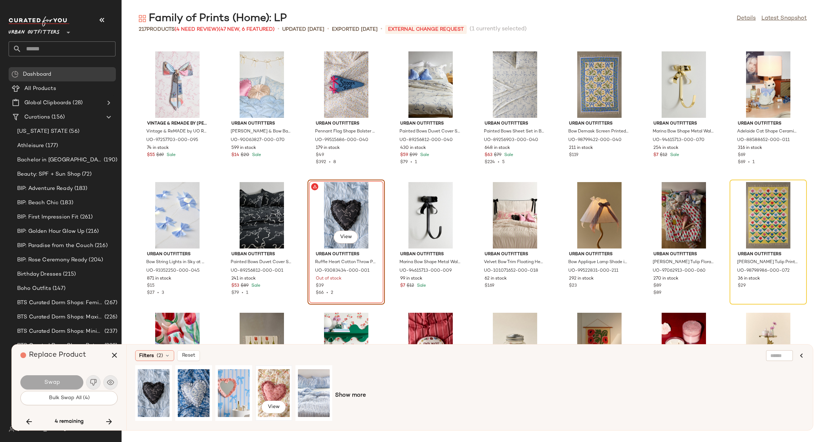
click at [285, 380] on div "View" at bounding box center [274, 393] width 32 height 51
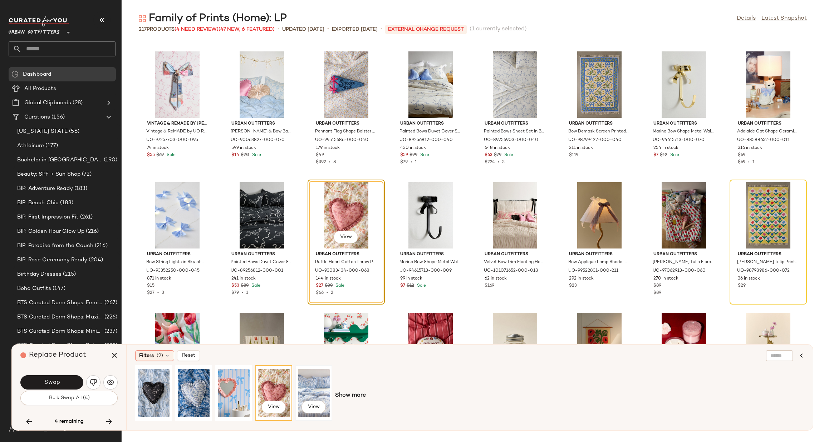
click at [316, 387] on div "View" at bounding box center [314, 393] width 32 height 51
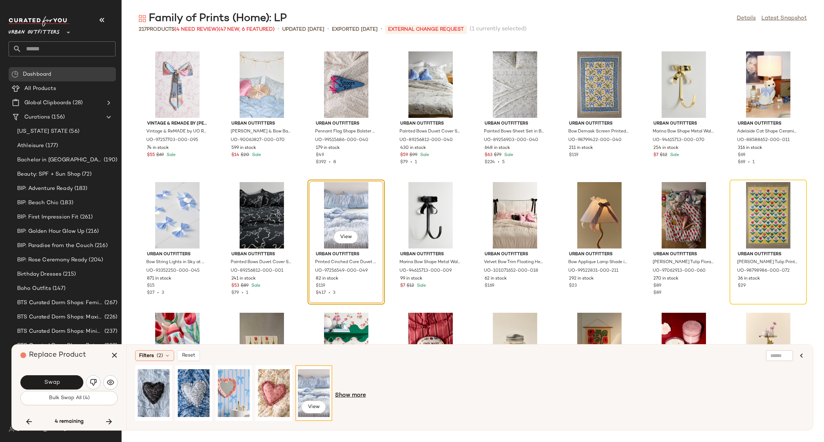
click at [348, 396] on span "Show more" at bounding box center [350, 396] width 31 height 9
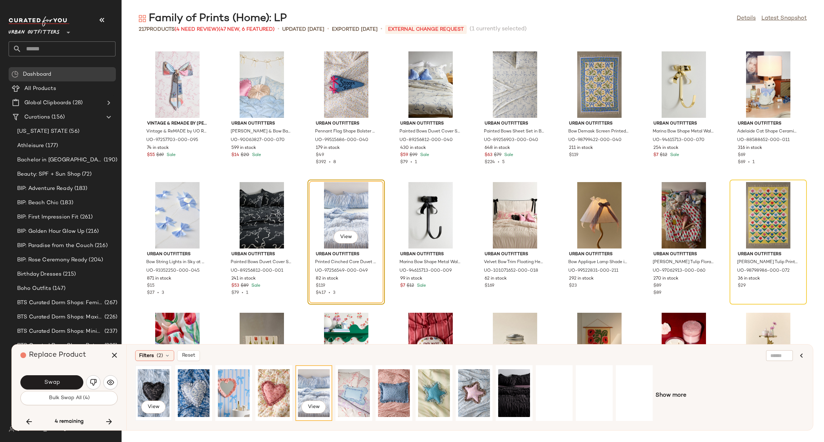
click at [149, 398] on div "View" at bounding box center [154, 393] width 32 height 51
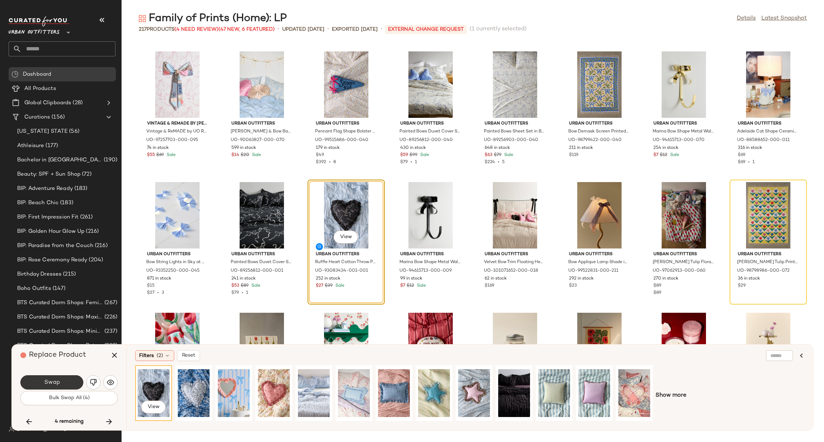
click at [56, 385] on span "Swap" at bounding box center [52, 383] width 16 height 7
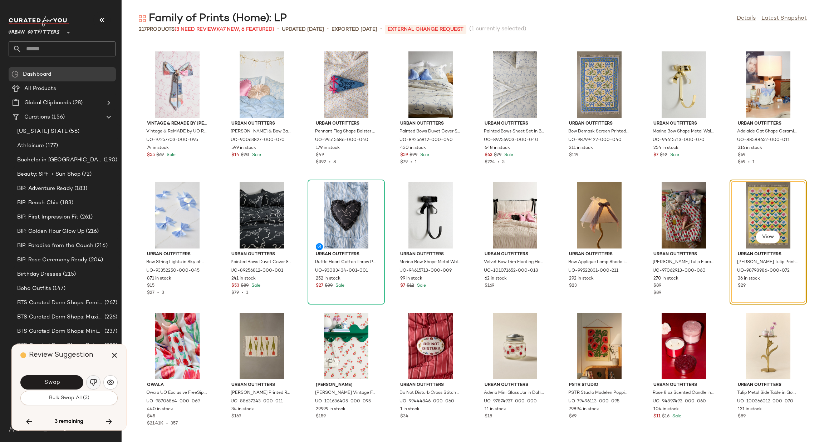
click at [98, 381] on button "button" at bounding box center [93, 383] width 14 height 14
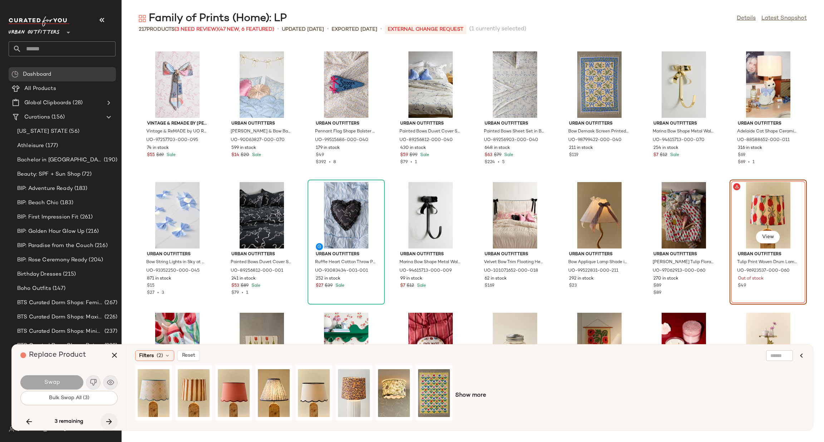
click at [111, 422] on icon "button" at bounding box center [109, 422] width 9 height 9
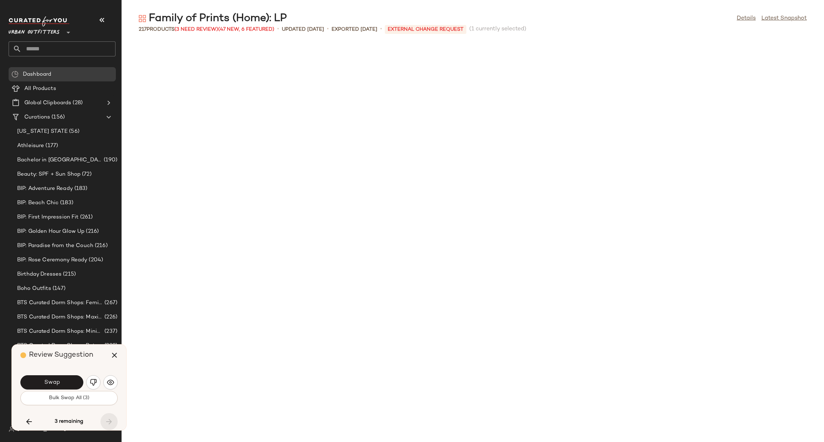
scroll to position [3263, 0]
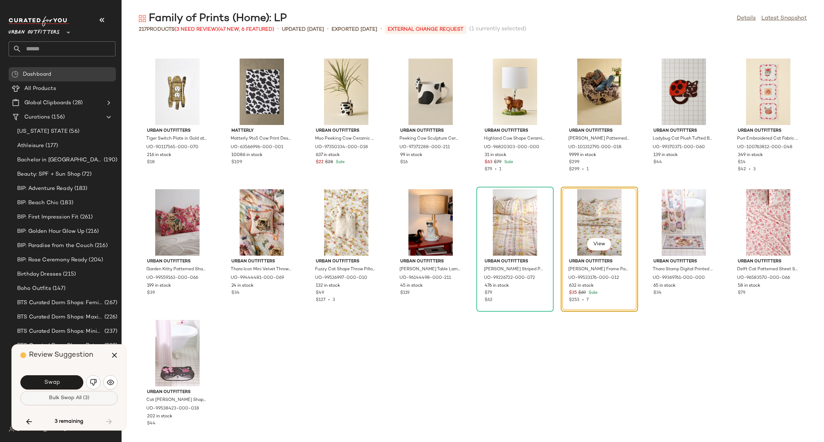
click at [83, 400] on span "Bulk Swap All (3)" at bounding box center [69, 399] width 41 height 6
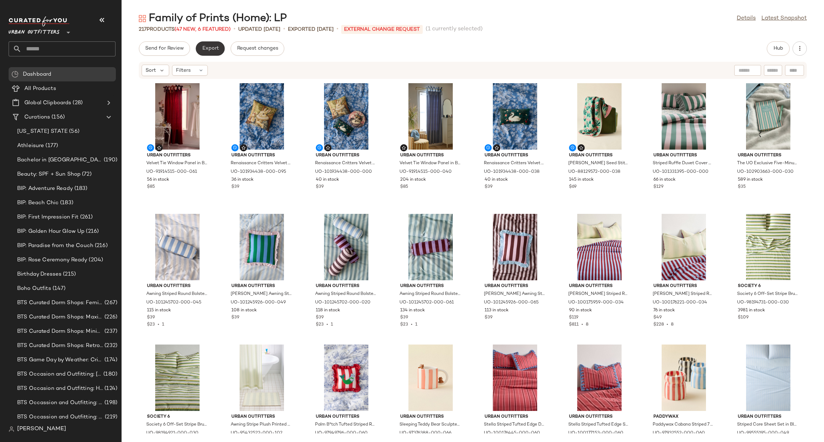
click at [214, 51] on span "Export" at bounding box center [210, 49] width 17 height 6
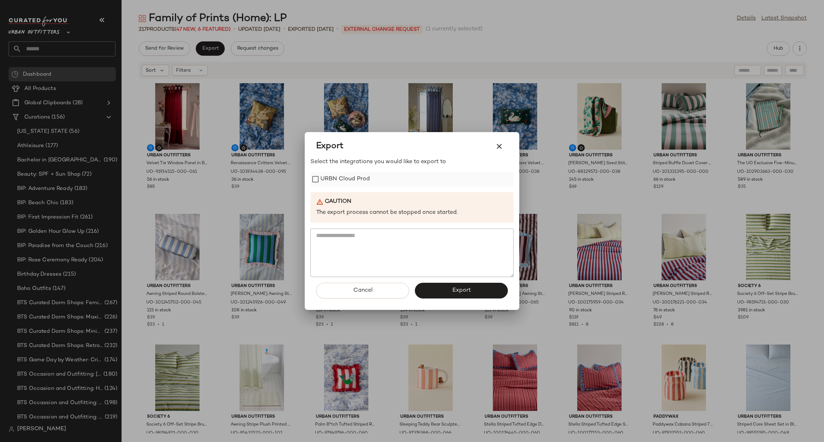
click at [365, 180] on label "URBN Cloud Prod" at bounding box center [344, 179] width 49 height 14
drag, startPoint x: 477, startPoint y: 290, endPoint x: 469, endPoint y: 284, distance: 9.9
click at [475, 290] on button "Export" at bounding box center [461, 291] width 93 height 16
